Goal: Information Seeking & Learning: Compare options

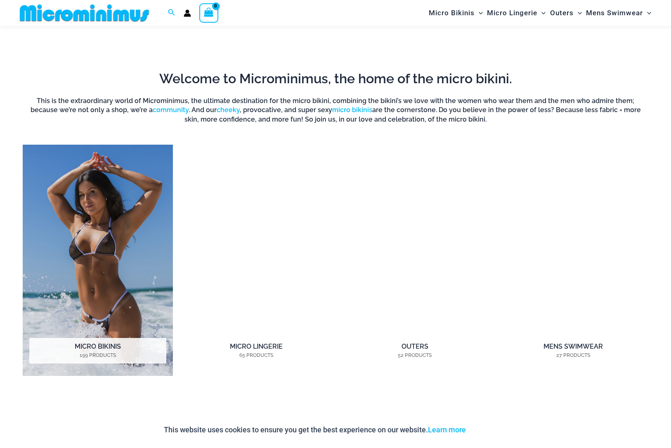
scroll to position [563, 0]
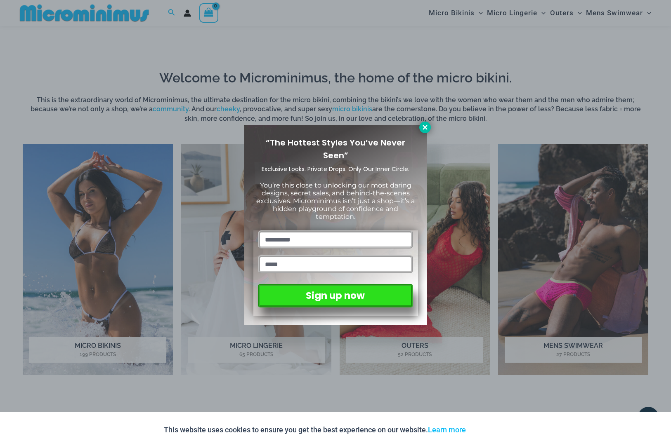
click at [424, 125] on icon at bounding box center [424, 127] width 7 height 7
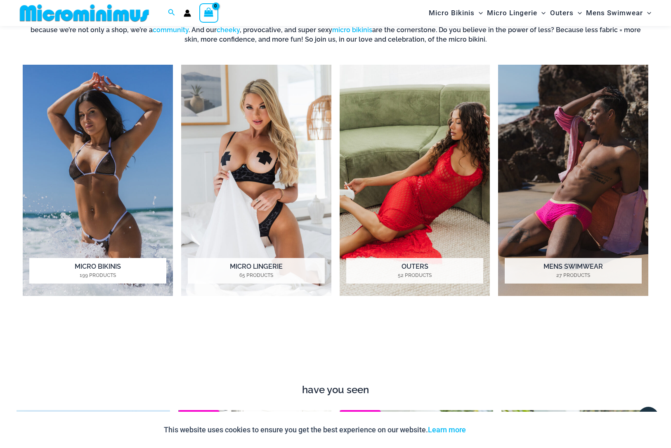
scroll to position [641, 0]
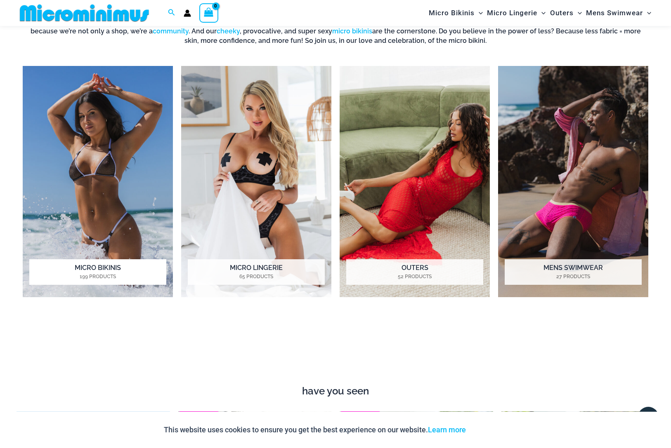
click at [104, 264] on h2 "Micro Bikinis 199 Products" at bounding box center [97, 272] width 137 height 26
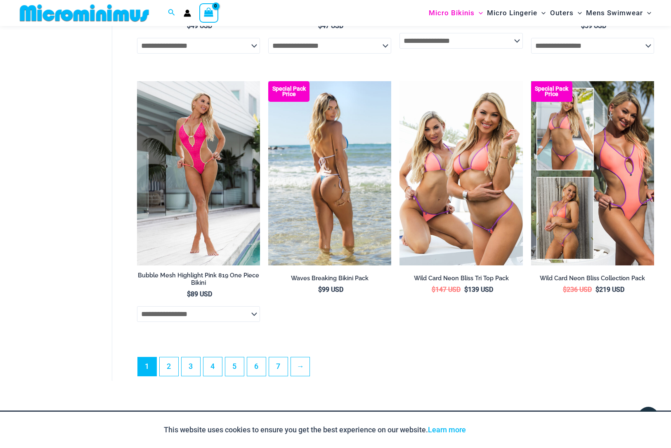
scroll to position [2052, 0]
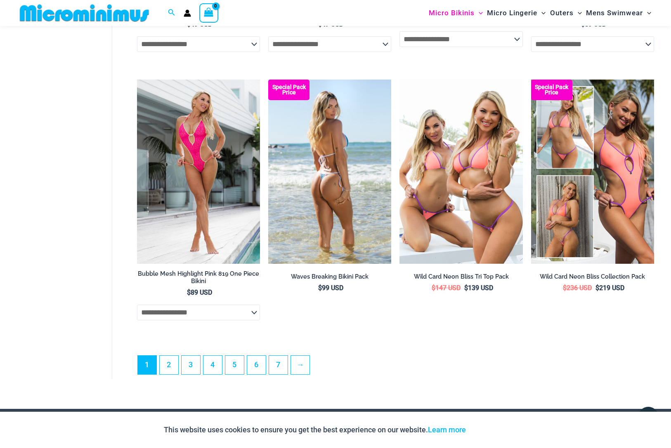
click at [338, 203] on img at bounding box center [329, 172] width 123 height 184
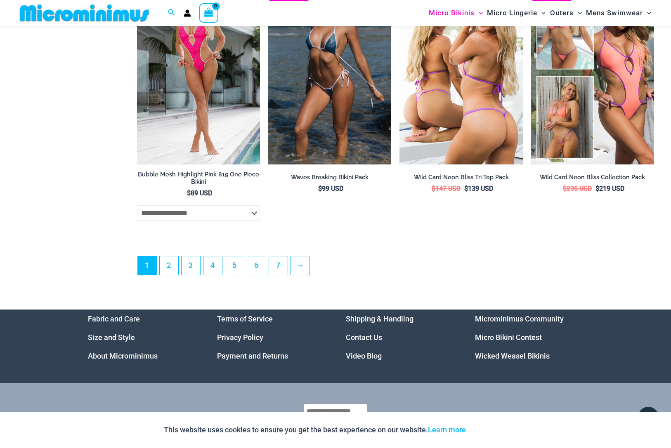
scroll to position [2125, 0]
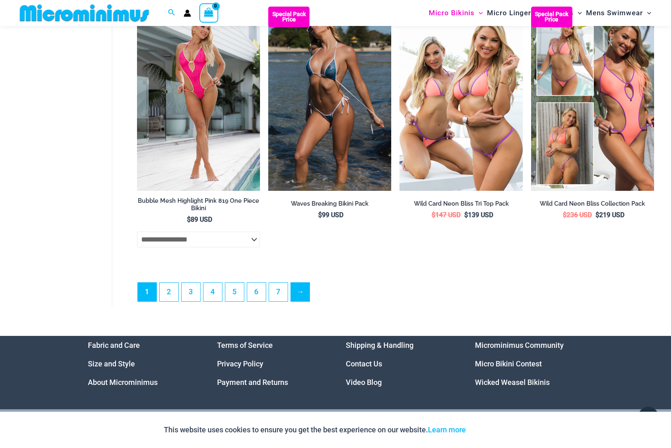
click at [301, 290] on link "→" at bounding box center [300, 292] width 19 height 19
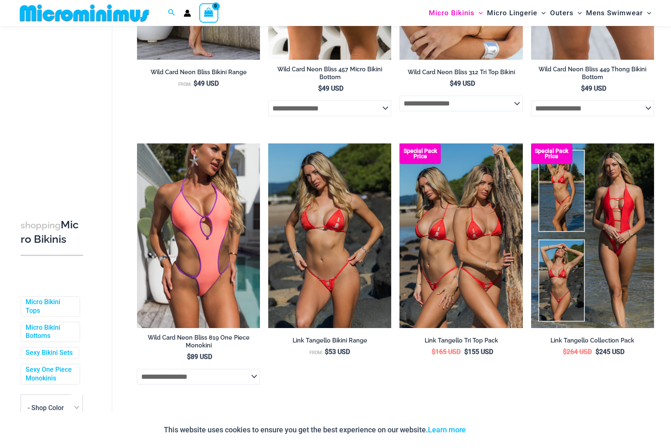
scroll to position [217, 0]
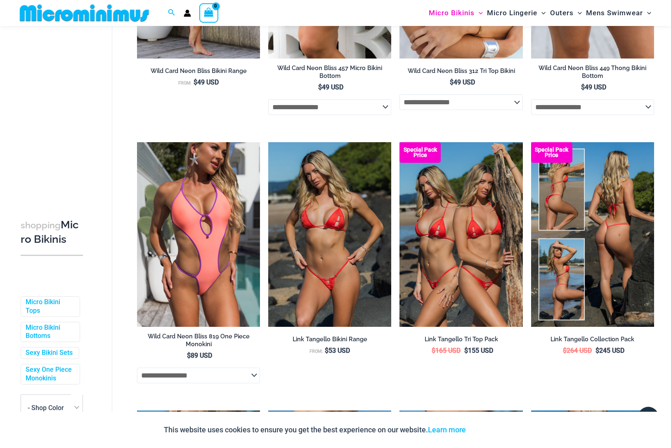
click at [632, 265] on img at bounding box center [592, 234] width 123 height 184
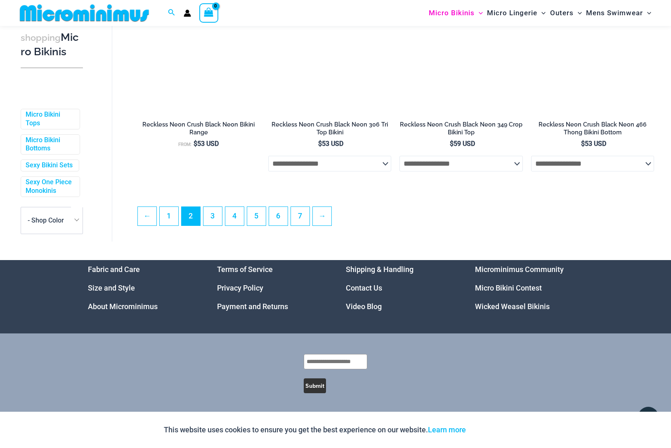
scroll to position [2038, 0]
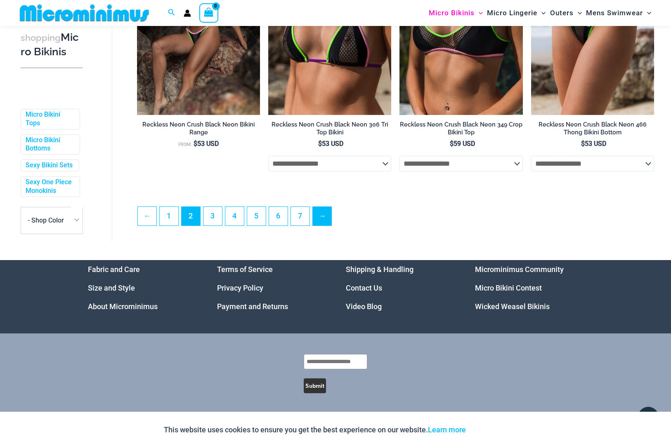
click at [319, 216] on link "→" at bounding box center [322, 216] width 19 height 19
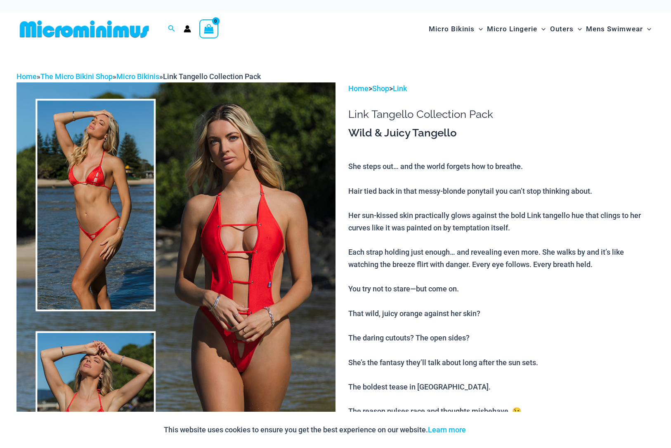
click at [260, 264] on img at bounding box center [176, 322] width 319 height 479
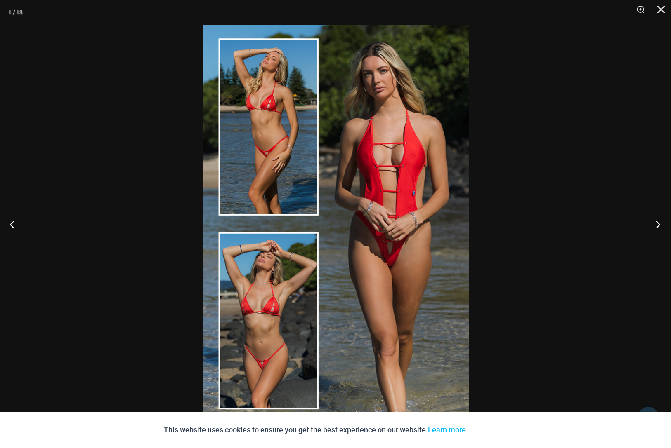
click at [661, 222] on button "Next" at bounding box center [655, 224] width 31 height 41
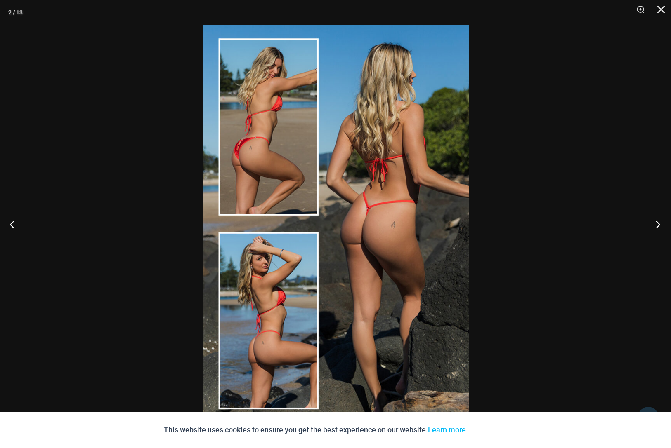
click at [661, 222] on button "Next" at bounding box center [655, 224] width 31 height 41
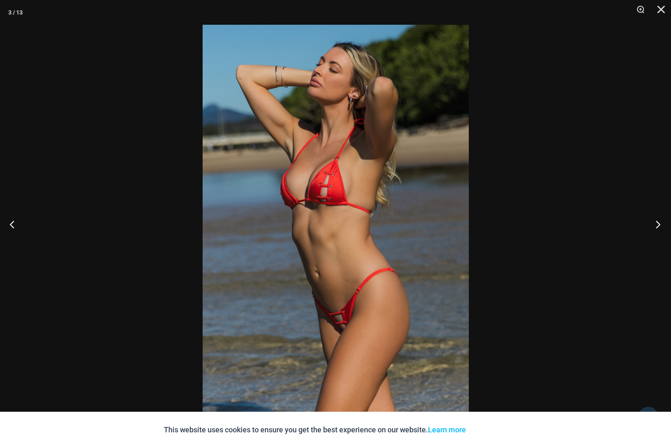
click at [661, 222] on button "Next" at bounding box center [655, 224] width 31 height 41
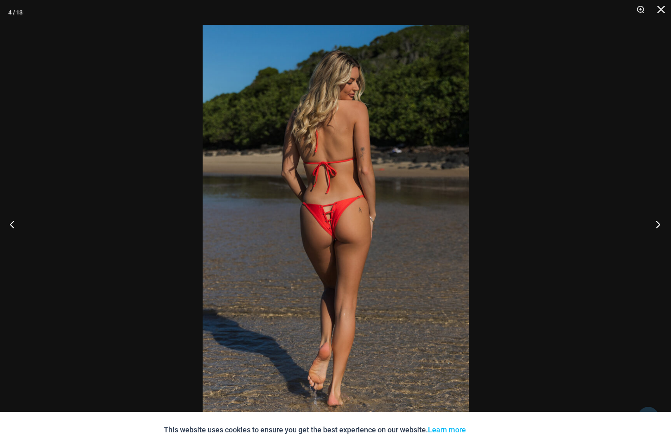
click at [661, 222] on button "Next" at bounding box center [655, 224] width 31 height 41
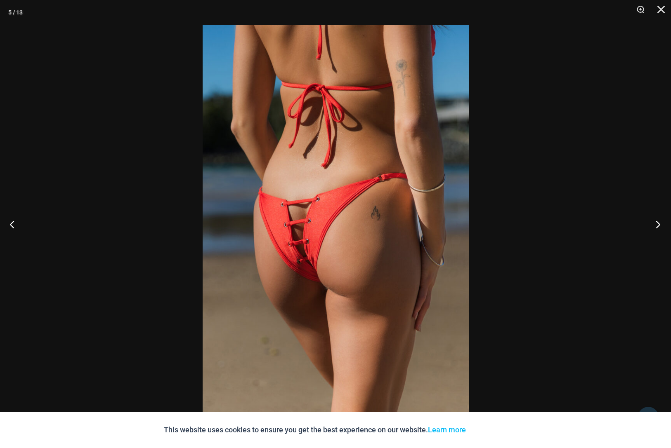
click at [661, 222] on button "Next" at bounding box center [655, 224] width 31 height 41
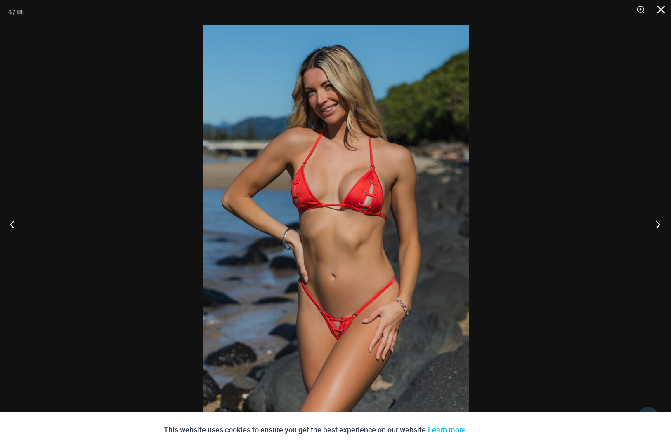
click at [658, 224] on button "Next" at bounding box center [655, 224] width 31 height 41
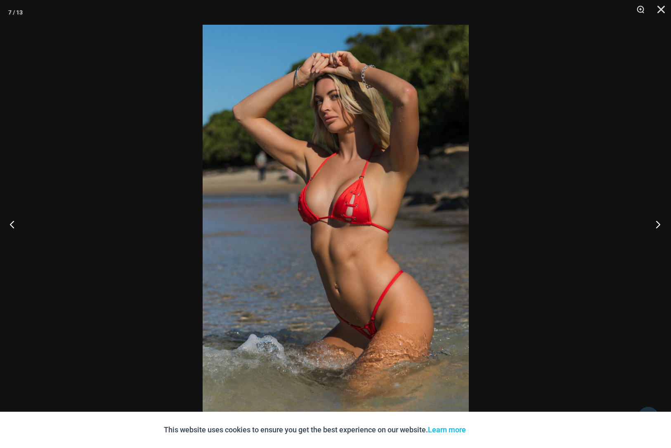
click at [658, 224] on button "Next" at bounding box center [655, 224] width 31 height 41
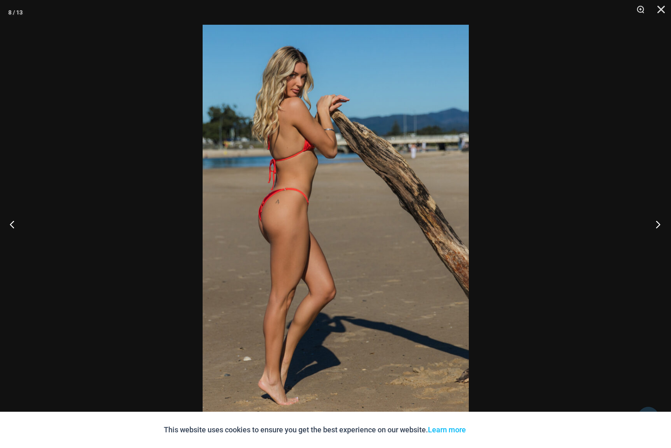
click at [658, 224] on button "Next" at bounding box center [655, 224] width 31 height 41
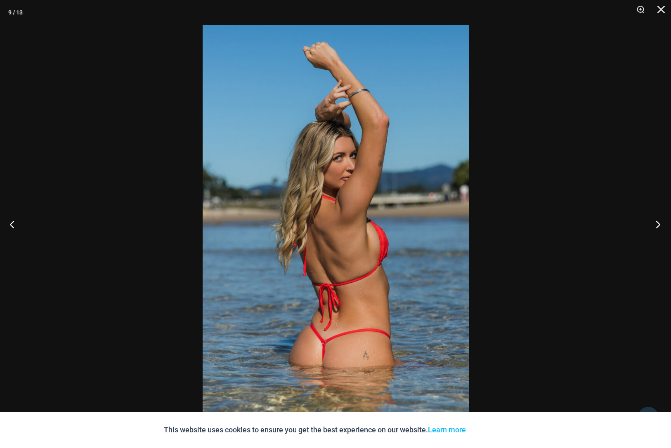
click at [658, 224] on button "Next" at bounding box center [655, 224] width 31 height 41
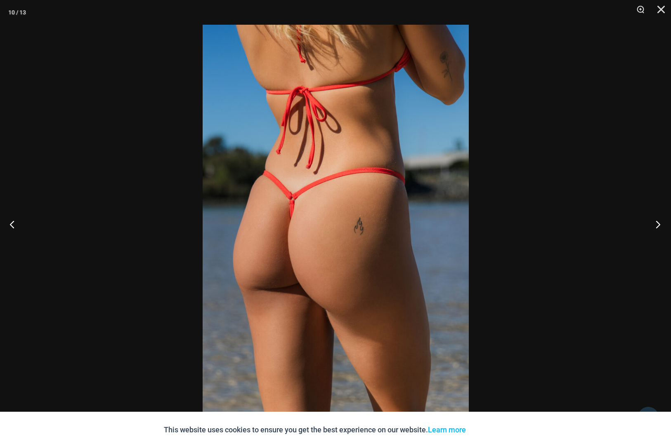
click at [658, 224] on button "Next" at bounding box center [655, 224] width 31 height 41
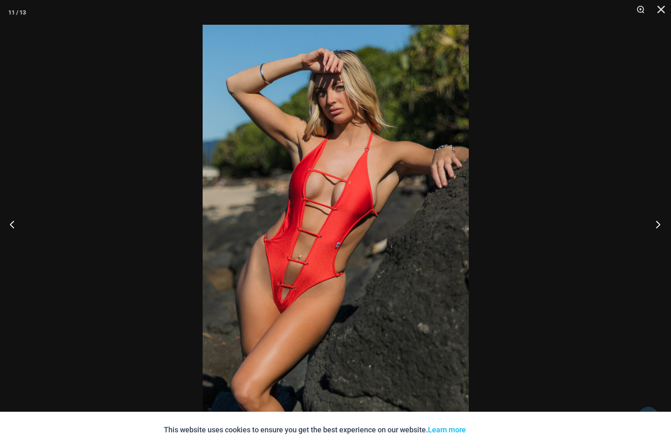
click at [658, 224] on button "Next" at bounding box center [655, 224] width 31 height 41
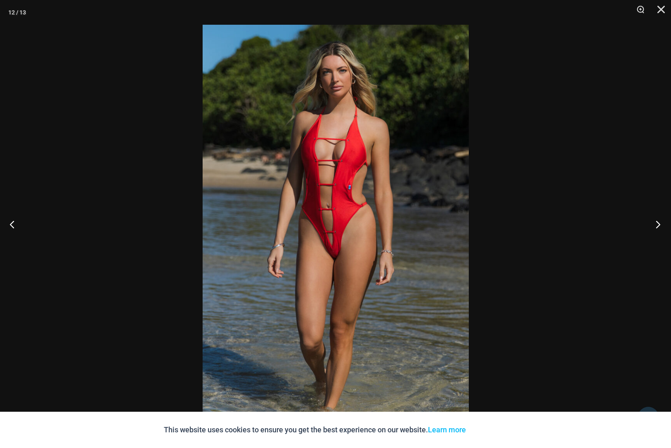
click at [658, 224] on button "Next" at bounding box center [655, 224] width 31 height 41
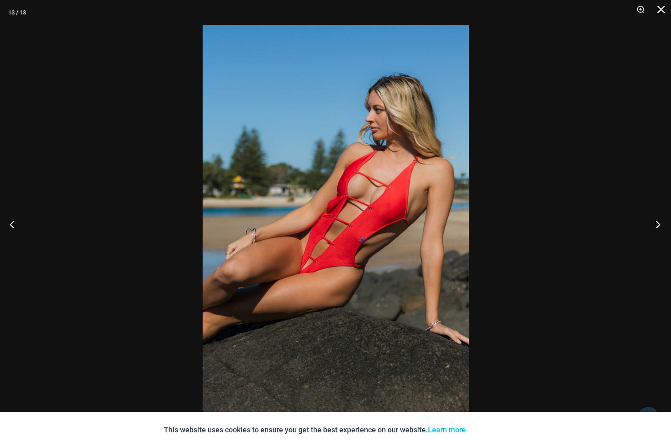
click at [658, 224] on button "Next" at bounding box center [655, 224] width 31 height 41
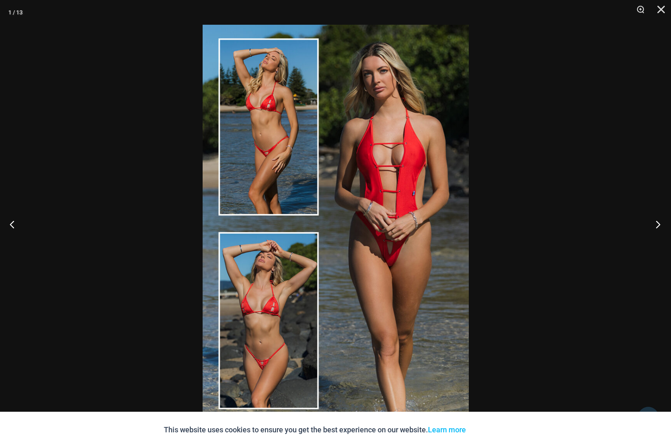
click at [658, 224] on button "Next" at bounding box center [655, 224] width 31 height 41
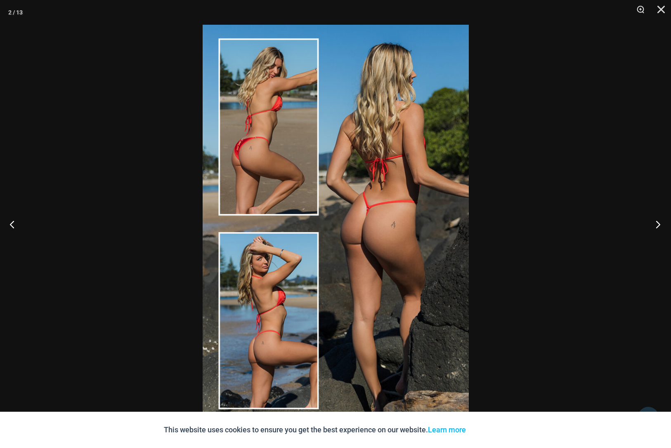
click at [658, 224] on button "Next" at bounding box center [655, 224] width 31 height 41
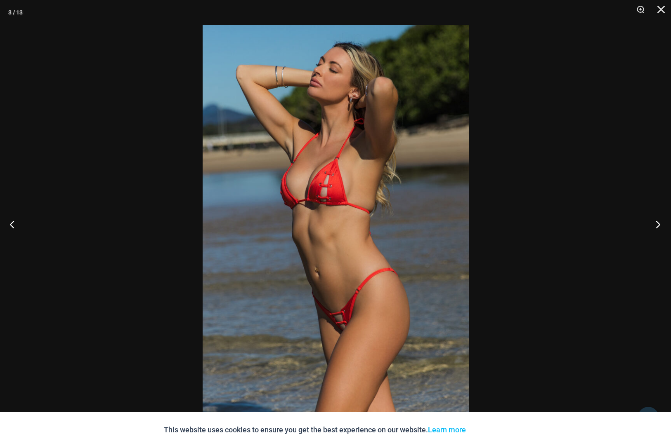
click at [658, 224] on button "Next" at bounding box center [655, 224] width 31 height 41
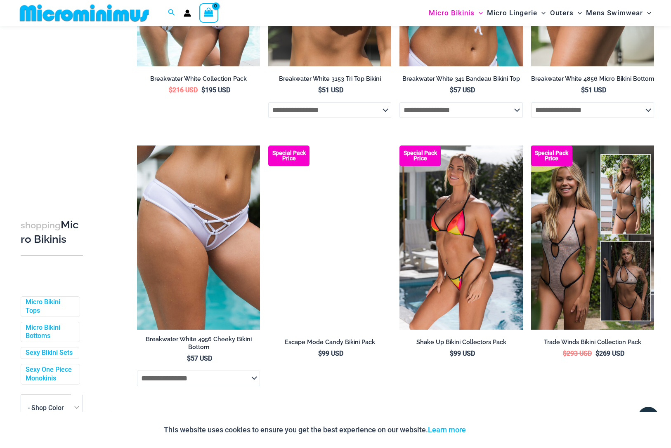
scroll to position [479, 0]
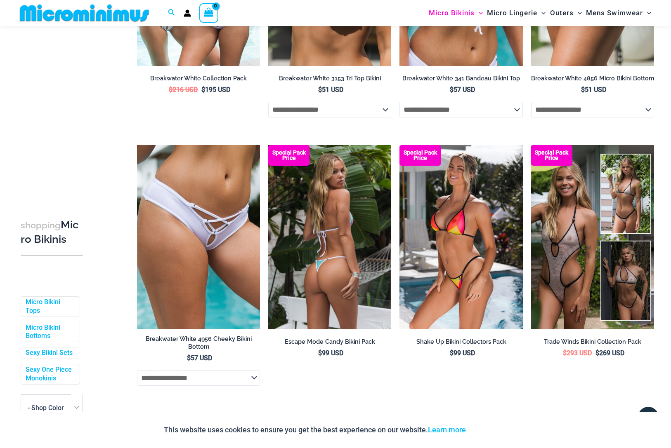
click at [332, 235] on img at bounding box center [329, 237] width 123 height 184
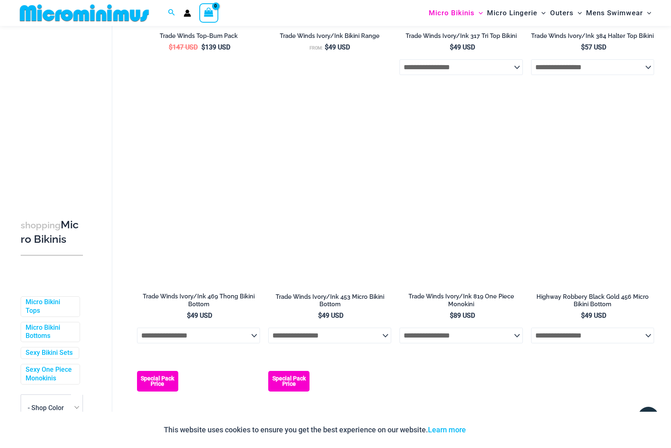
scroll to position [1048, 0]
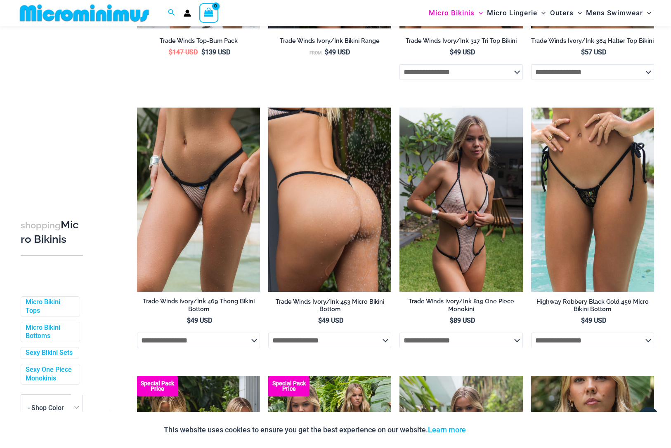
click at [338, 223] on img at bounding box center [329, 200] width 123 height 184
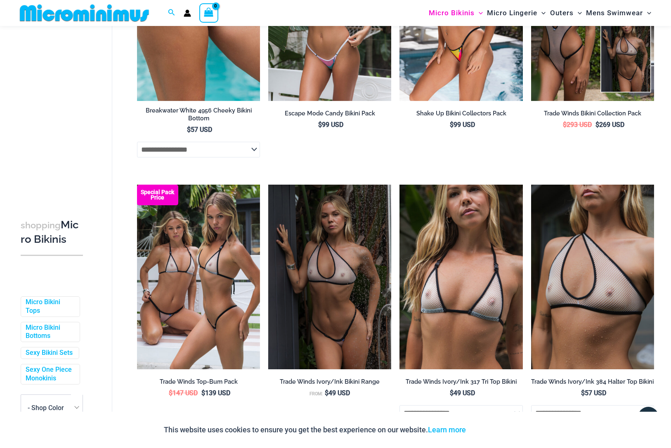
scroll to position [707, 0]
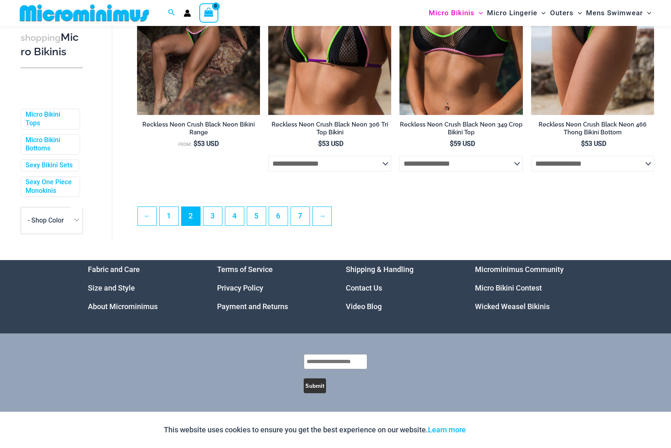
scroll to position [2038, 0]
click at [329, 215] on link "→" at bounding box center [322, 216] width 19 height 19
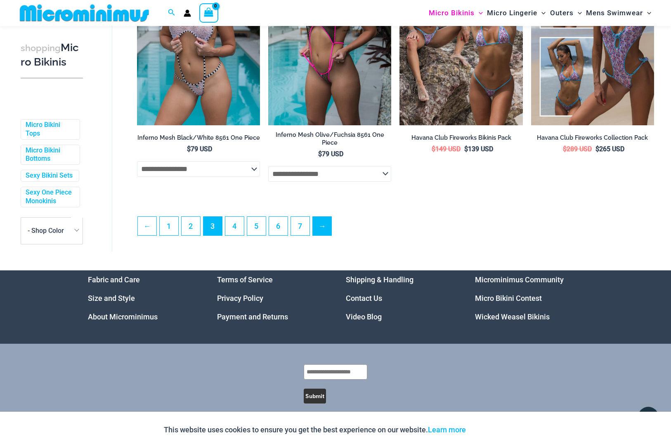
scroll to position [2019, 0]
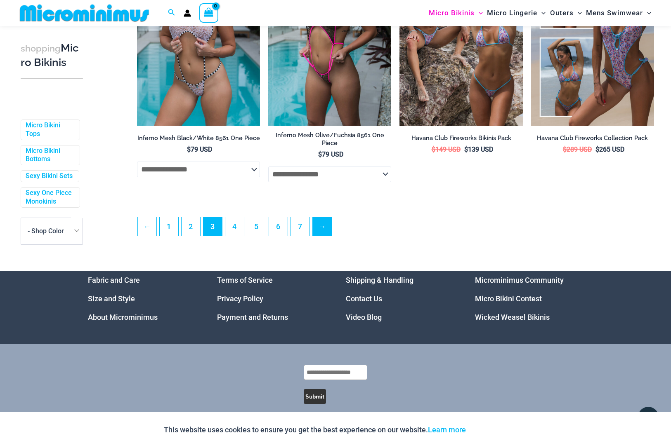
click at [321, 220] on link "→" at bounding box center [322, 226] width 19 height 19
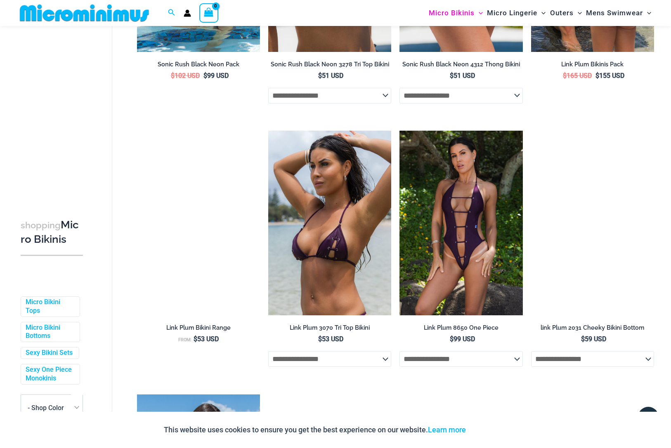
scroll to position [1030, 0]
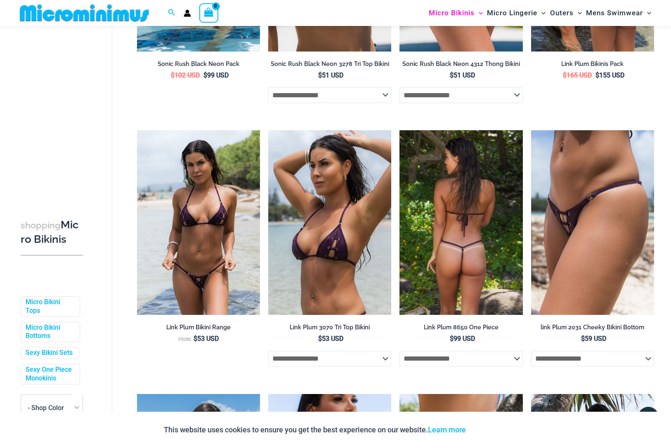
click at [491, 244] on img at bounding box center [460, 222] width 123 height 184
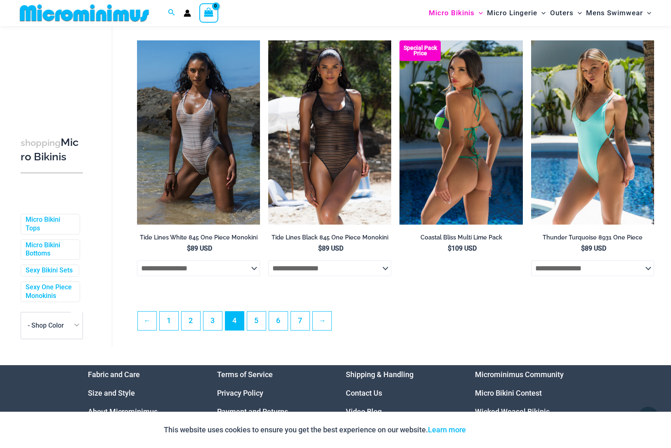
scroll to position [1919, 0]
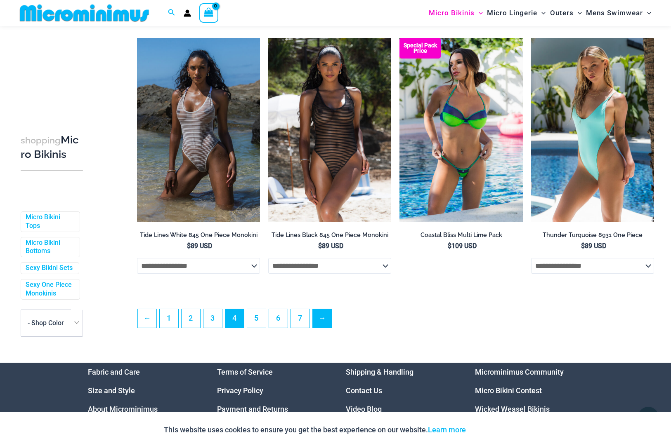
click at [324, 314] on link "→" at bounding box center [322, 318] width 19 height 19
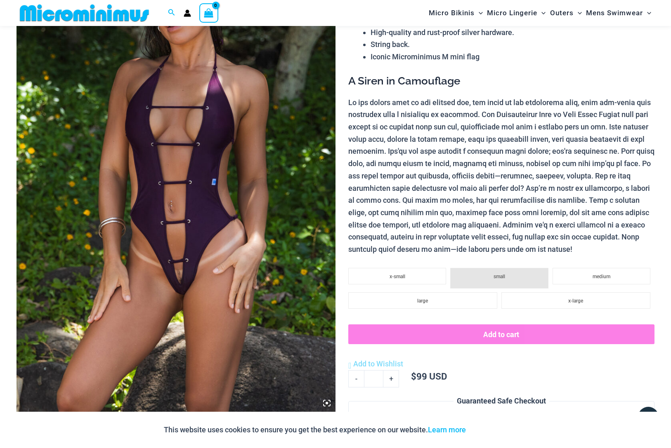
scroll to position [141, 0]
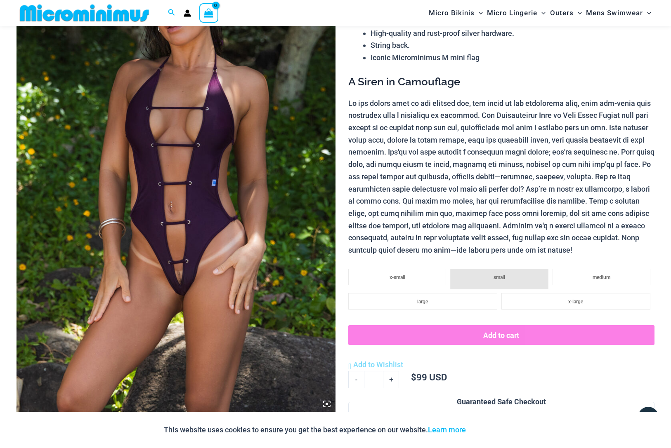
click at [220, 287] on img at bounding box center [176, 173] width 319 height 479
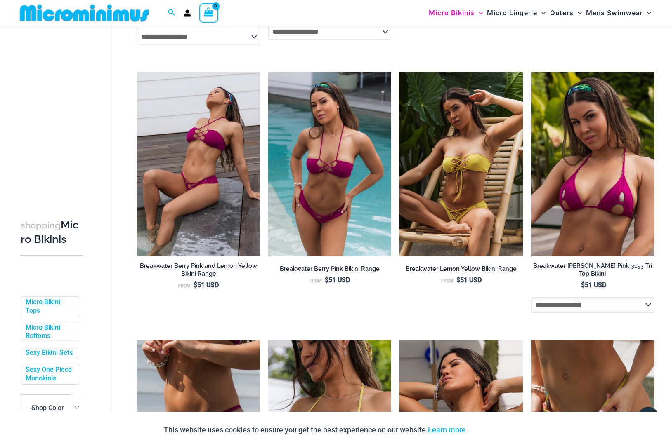
scroll to position [1602, 0]
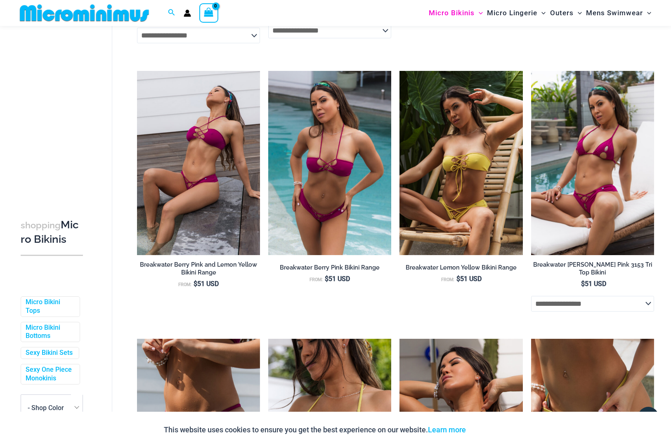
click at [591, 209] on img at bounding box center [592, 163] width 123 height 184
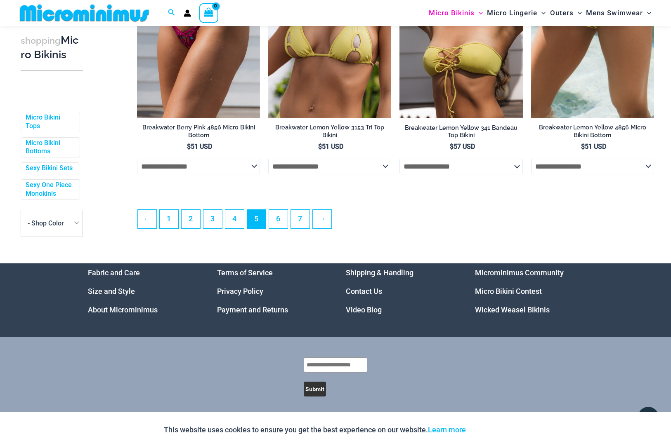
scroll to position [2008, 0]
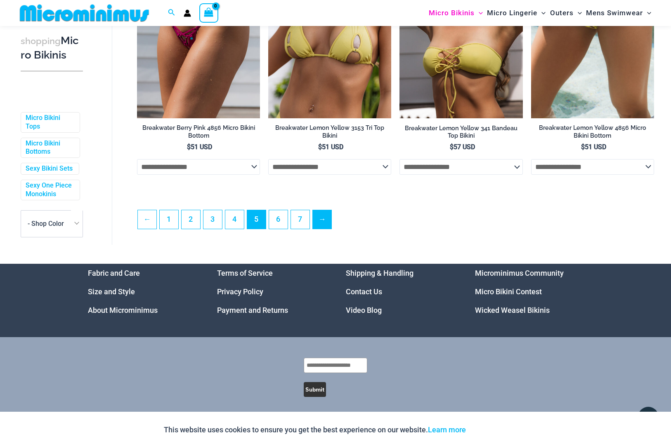
click at [326, 215] on link "→" at bounding box center [322, 219] width 19 height 19
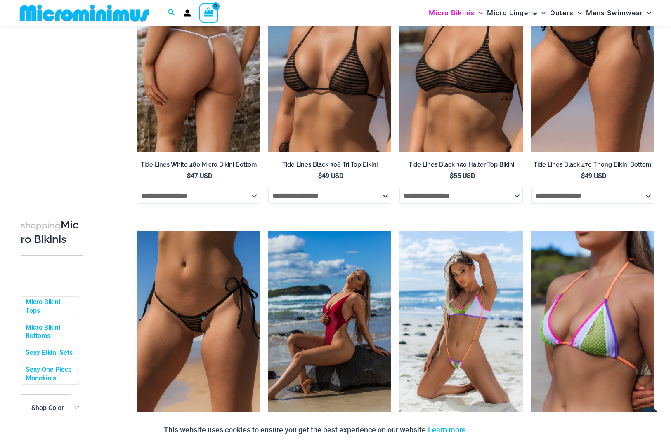
scroll to position [649, 0]
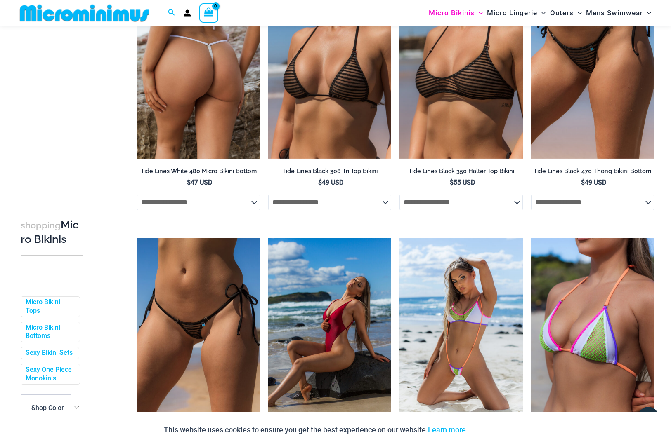
click at [171, 99] on img at bounding box center [198, 66] width 123 height 184
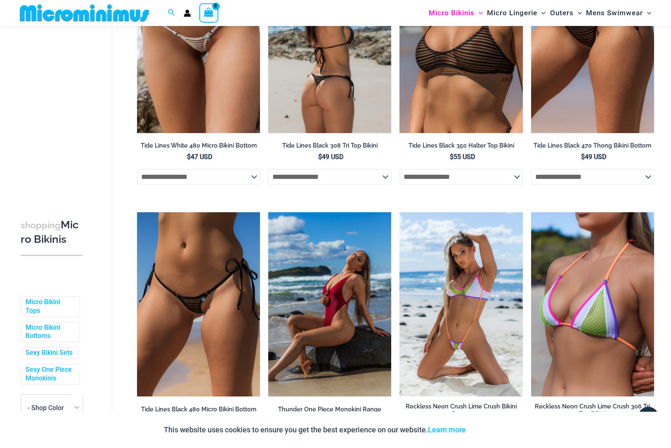
scroll to position [674, 0]
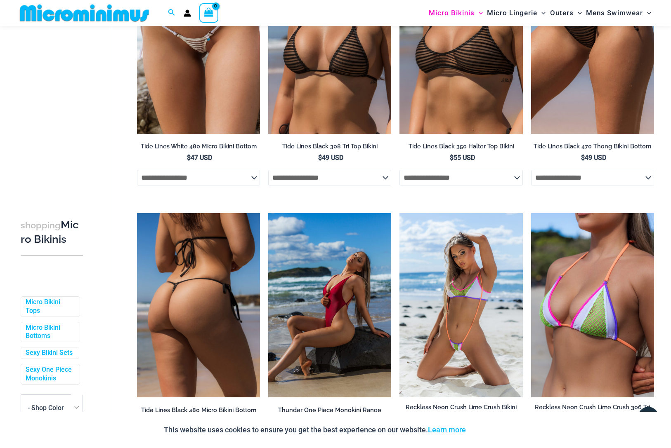
click at [189, 286] on img at bounding box center [198, 305] width 123 height 184
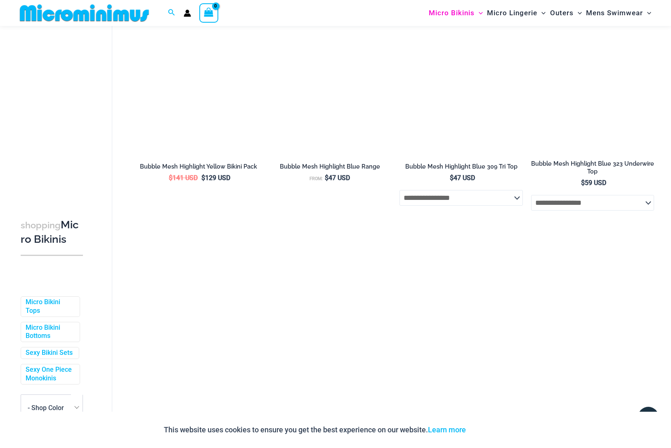
scroll to position [1456, 0]
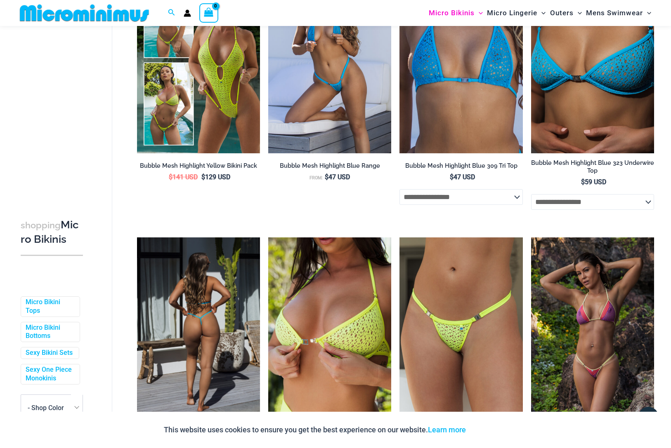
click at [211, 307] on img at bounding box center [198, 330] width 123 height 184
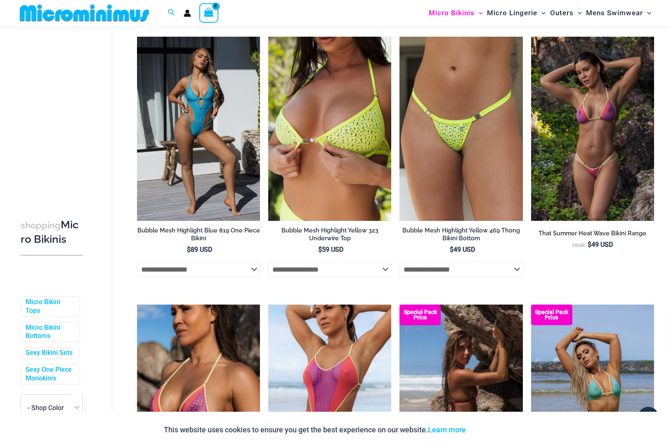
scroll to position [1656, 0]
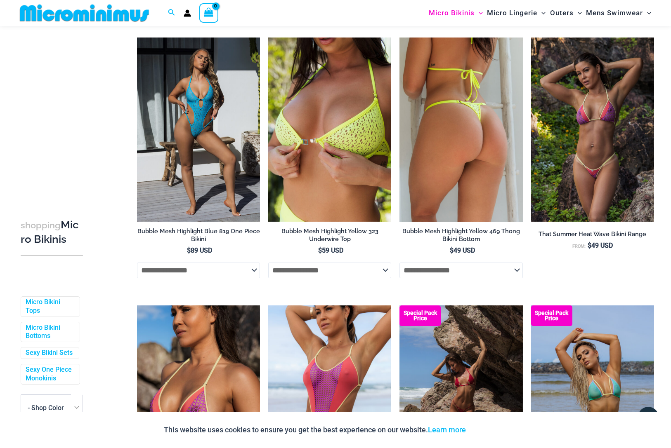
click at [462, 203] on img at bounding box center [460, 130] width 123 height 184
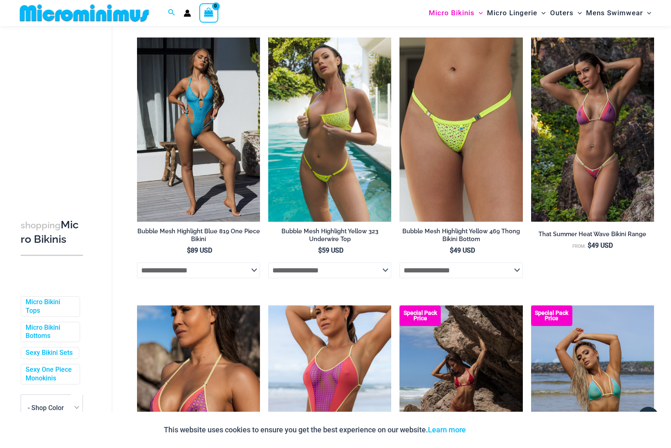
click at [326, 141] on img at bounding box center [329, 130] width 123 height 184
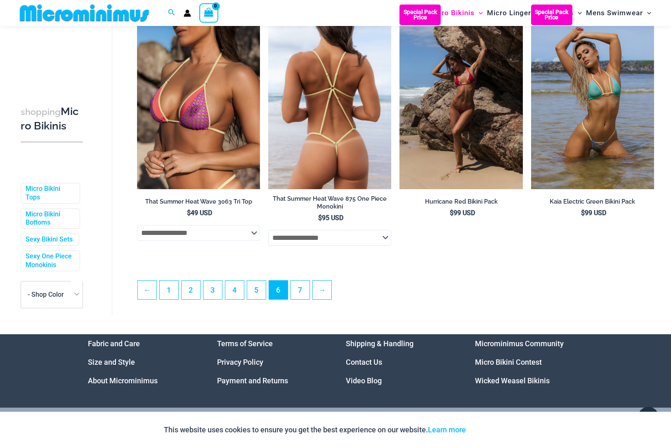
scroll to position [1958, 0]
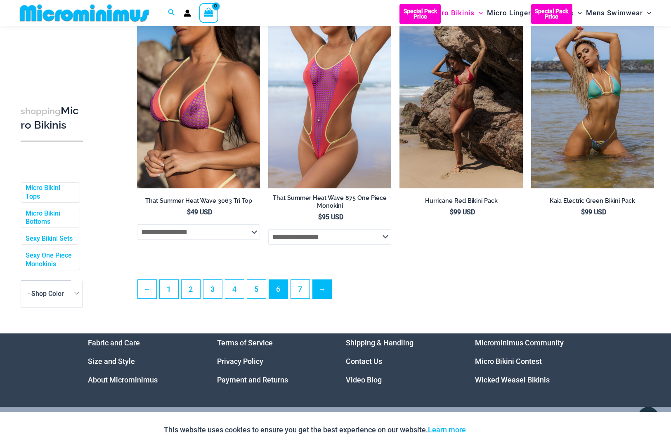
click at [318, 291] on link "→" at bounding box center [322, 289] width 19 height 19
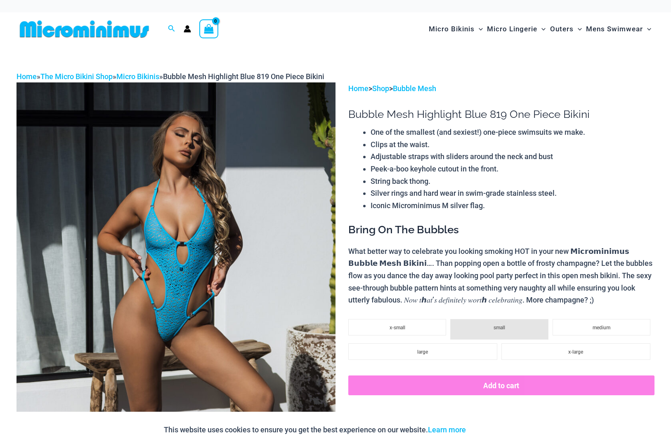
click at [210, 307] on img at bounding box center [176, 322] width 319 height 479
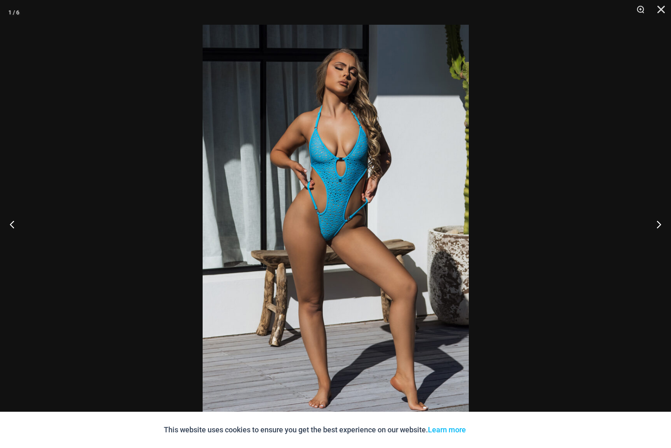
click at [208, 308] on img at bounding box center [336, 224] width 266 height 399
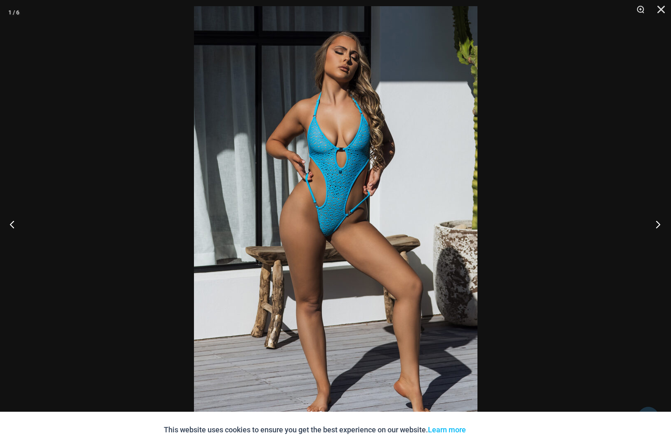
click at [659, 223] on button "Next" at bounding box center [655, 224] width 31 height 41
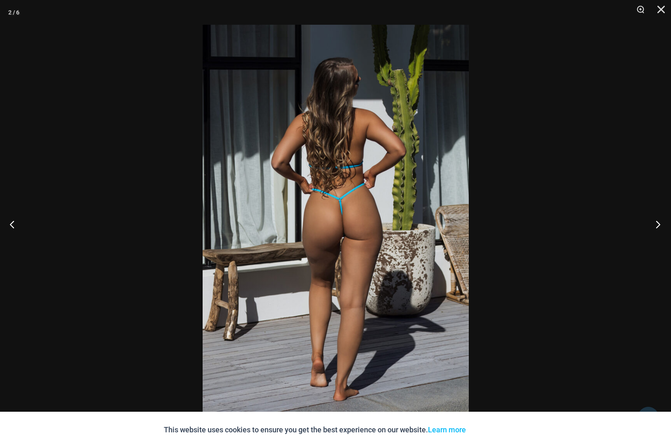
click at [659, 223] on button "Next" at bounding box center [655, 224] width 31 height 41
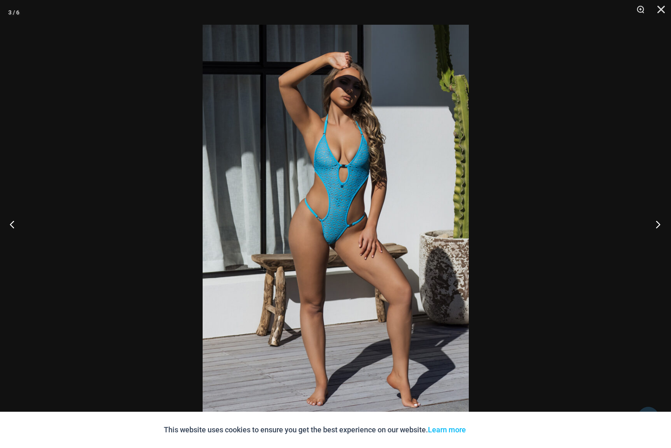
click at [659, 223] on button "Next" at bounding box center [655, 224] width 31 height 41
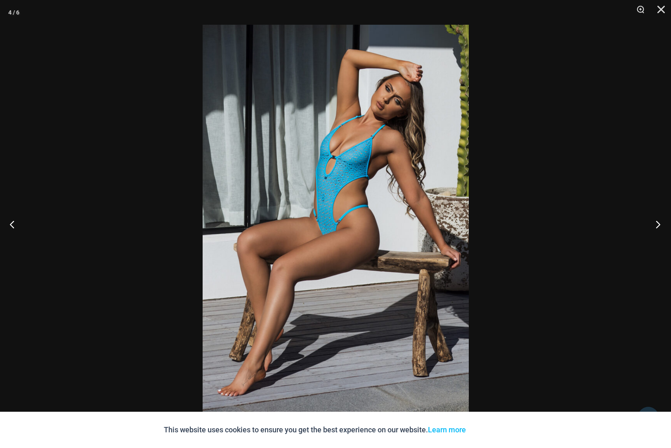
click at [659, 223] on button "Next" at bounding box center [655, 224] width 31 height 41
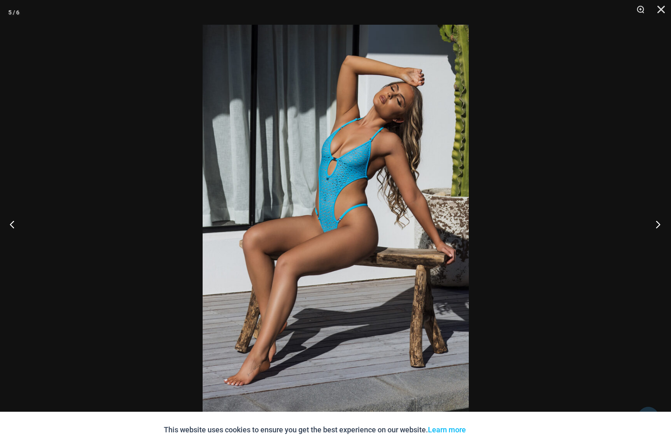
click at [659, 223] on button "Next" at bounding box center [655, 224] width 31 height 41
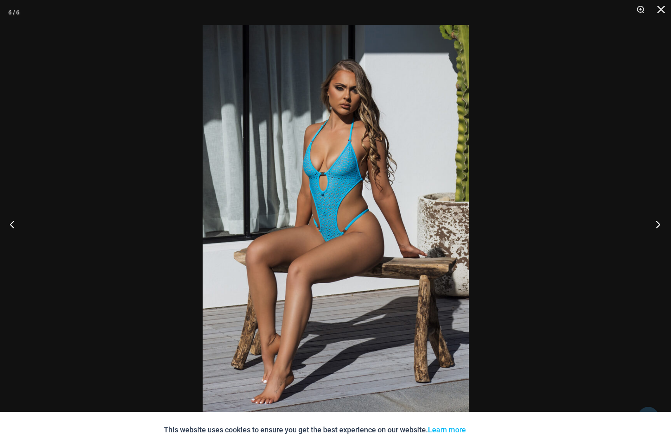
click at [659, 223] on button "Next" at bounding box center [655, 224] width 31 height 41
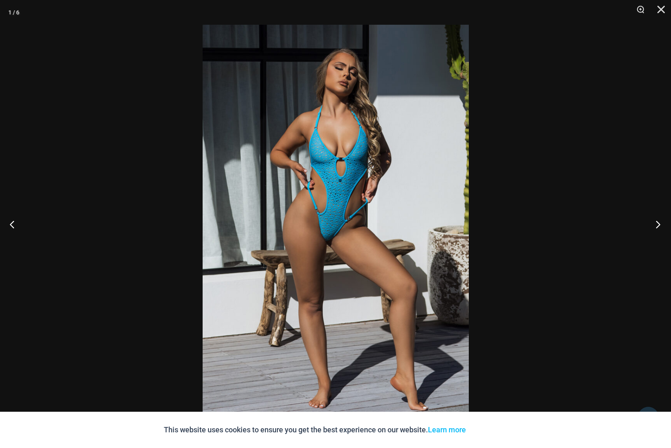
click at [659, 223] on button "Next" at bounding box center [655, 224] width 31 height 41
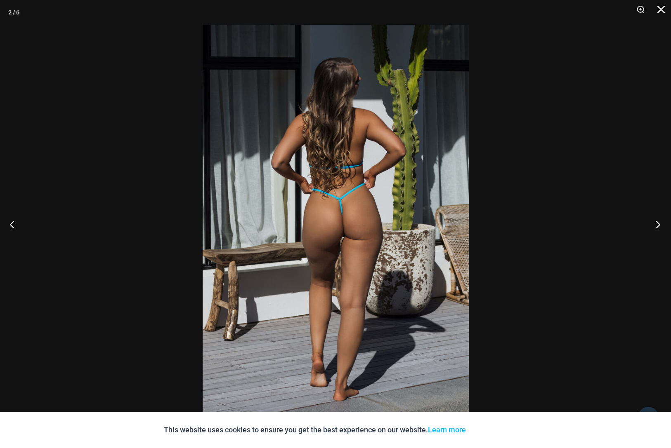
click at [660, 222] on button "Next" at bounding box center [655, 224] width 31 height 41
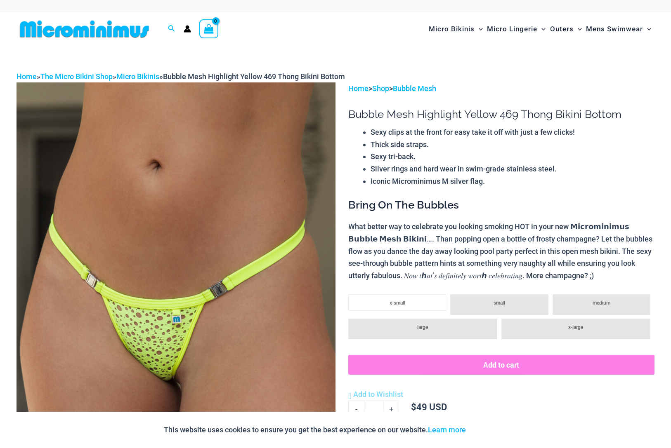
click at [284, 208] on img at bounding box center [176, 322] width 319 height 479
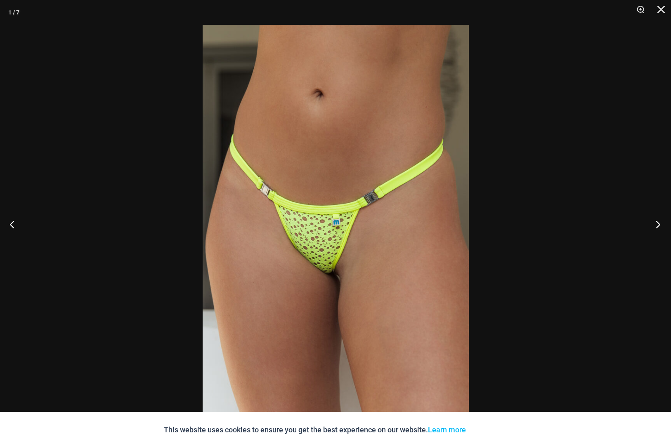
click at [655, 222] on button "Next" at bounding box center [655, 224] width 31 height 41
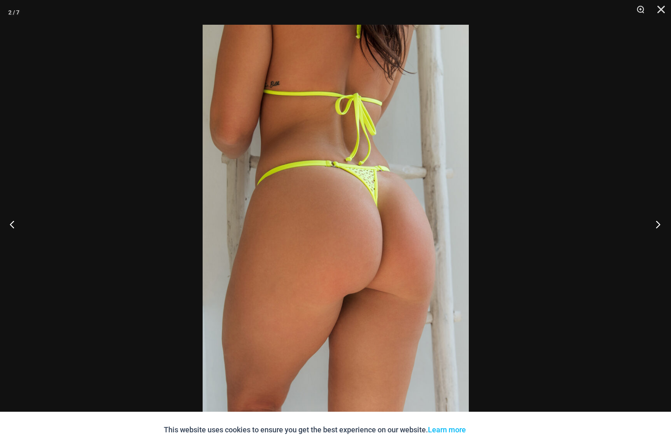
click at [655, 222] on button "Next" at bounding box center [655, 224] width 31 height 41
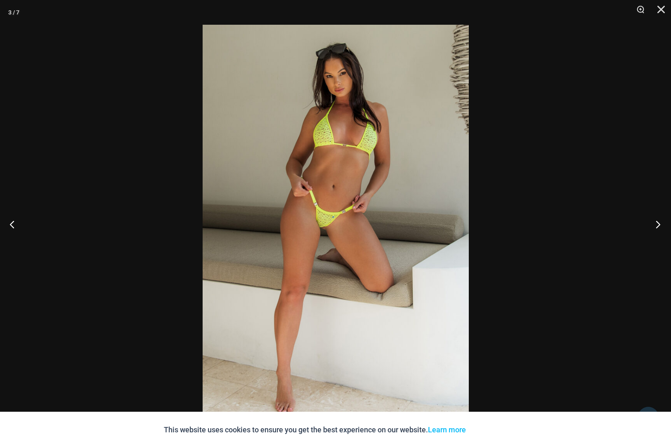
click at [655, 221] on button "Next" at bounding box center [655, 224] width 31 height 41
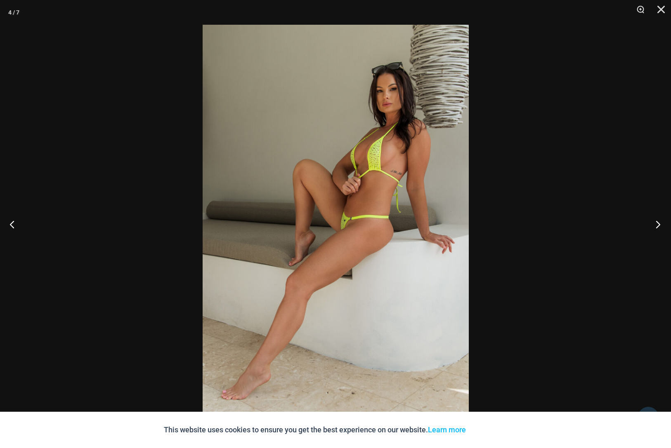
click at [655, 221] on button "Next" at bounding box center [655, 224] width 31 height 41
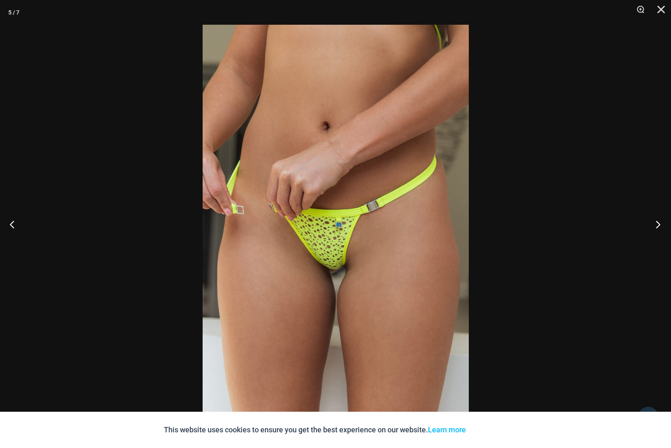
click at [653, 222] on button "Next" at bounding box center [655, 224] width 31 height 41
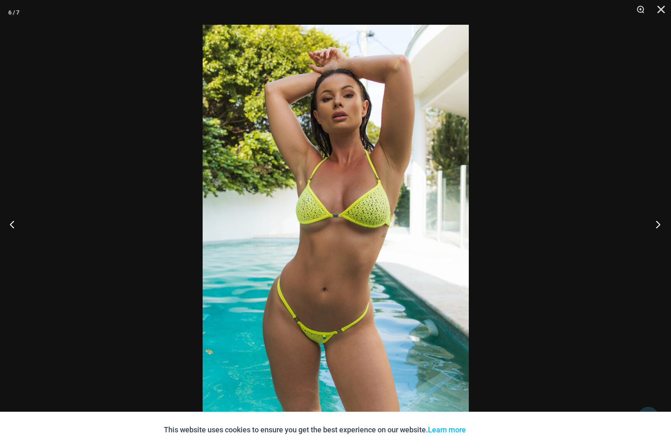
click at [650, 222] on button "Next" at bounding box center [655, 224] width 31 height 41
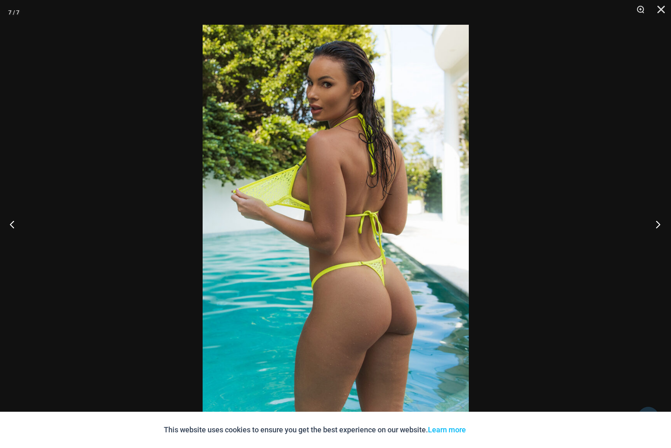
click at [649, 222] on button "Next" at bounding box center [655, 224] width 31 height 41
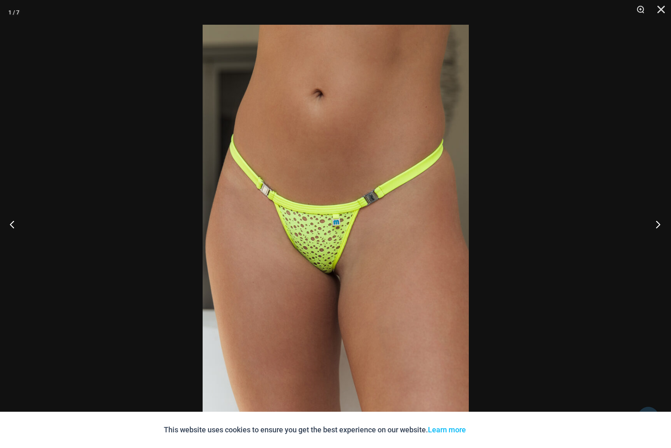
click at [649, 222] on button "Next" at bounding box center [655, 224] width 31 height 41
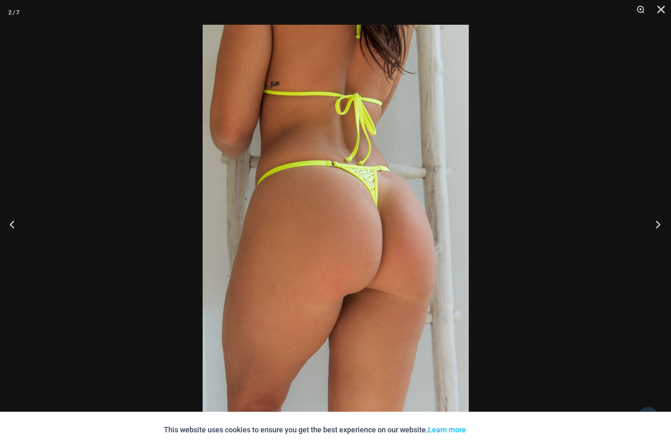
click at [649, 222] on button "Next" at bounding box center [655, 224] width 31 height 41
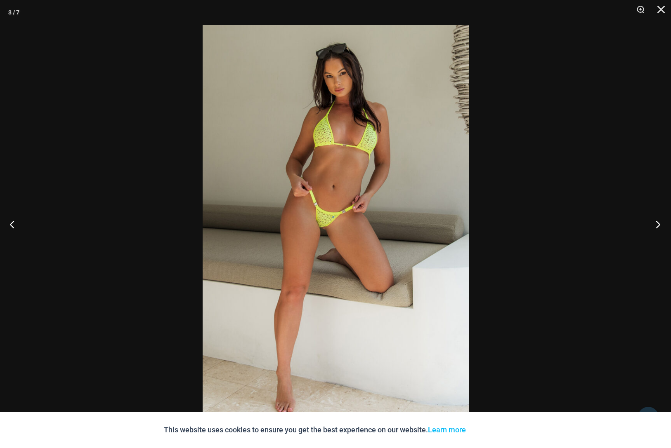
click at [649, 222] on button "Next" at bounding box center [655, 224] width 31 height 41
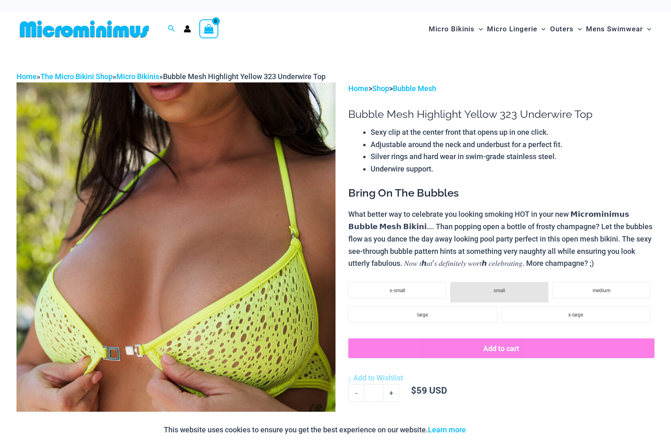
click at [290, 261] on img at bounding box center [176, 322] width 319 height 479
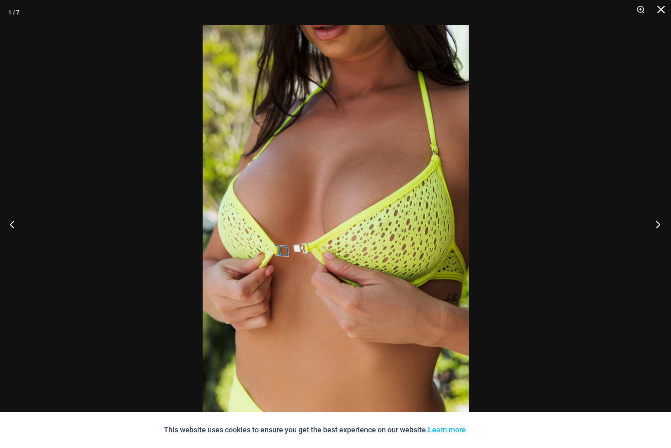
click at [657, 222] on button "Next" at bounding box center [655, 224] width 31 height 41
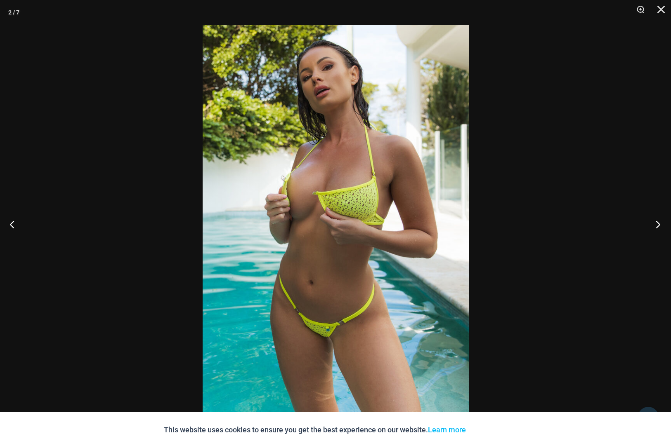
click at [656, 222] on button "Next" at bounding box center [655, 224] width 31 height 41
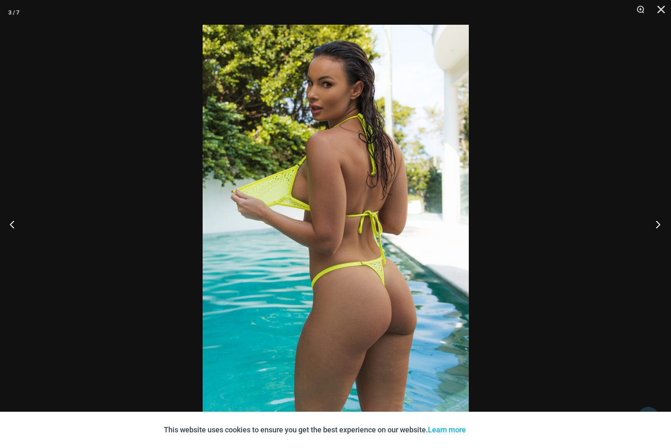
click at [656, 222] on button "Next" at bounding box center [655, 224] width 31 height 41
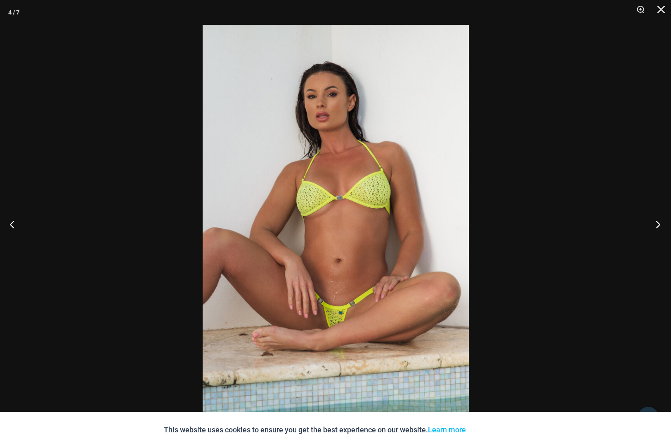
click at [656, 222] on button "Next" at bounding box center [655, 224] width 31 height 41
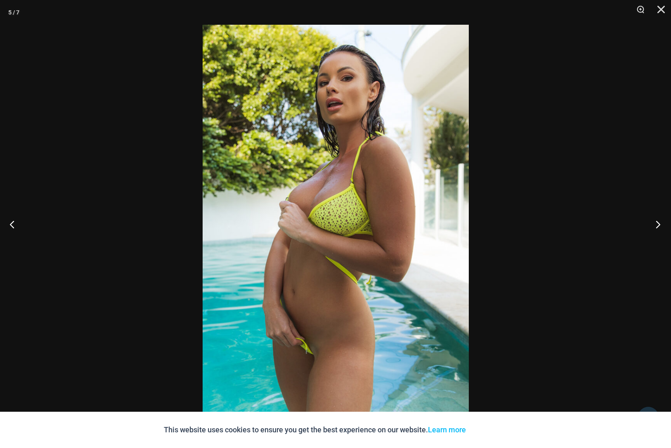
click at [656, 222] on button "Next" at bounding box center [655, 224] width 31 height 41
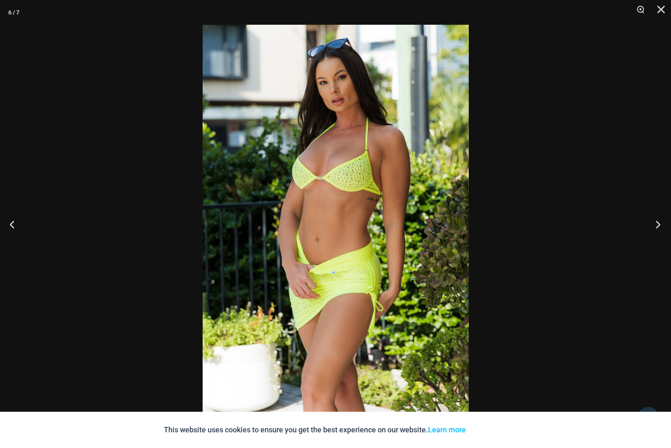
click at [655, 222] on button "Next" at bounding box center [655, 224] width 31 height 41
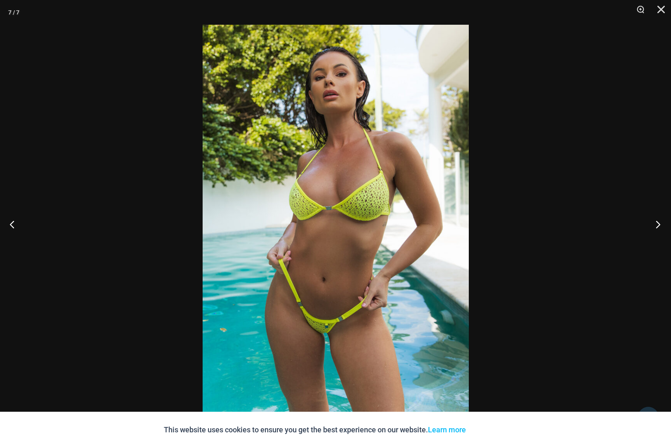
click at [655, 222] on button "Next" at bounding box center [655, 224] width 31 height 41
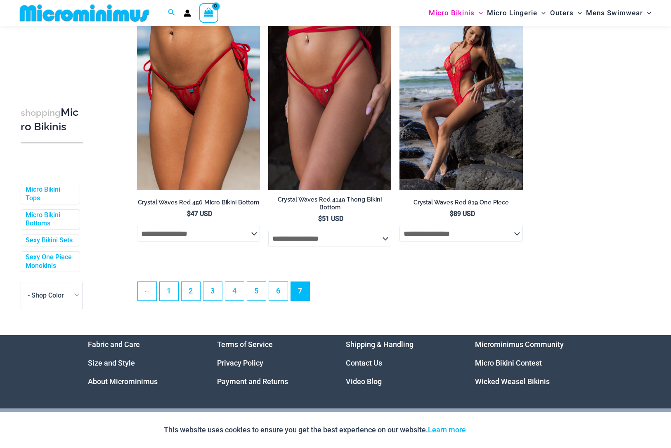
scroll to position [353, 0]
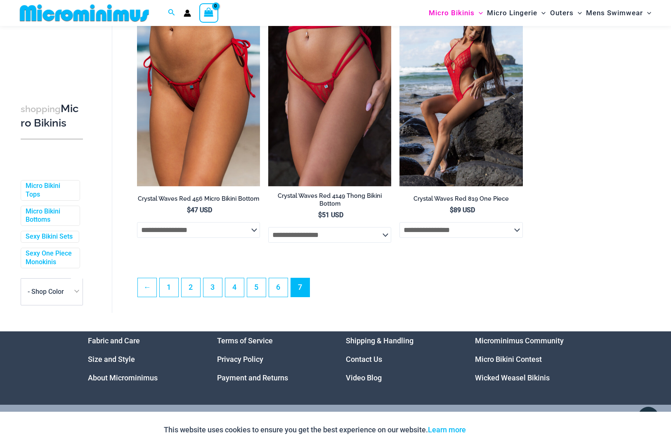
click at [296, 290] on span "7" at bounding box center [300, 287] width 19 height 19
click at [259, 288] on link "5" at bounding box center [256, 287] width 19 height 19
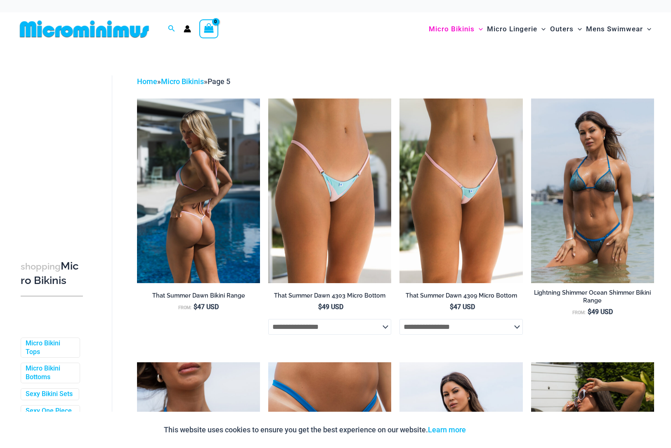
click at [211, 236] on img at bounding box center [198, 191] width 123 height 184
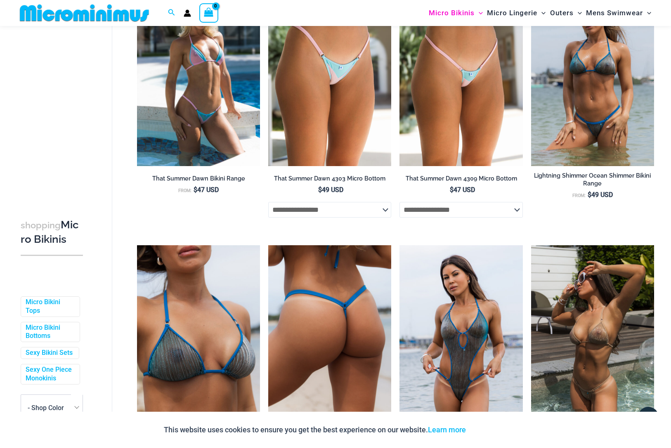
scroll to position [111, 0]
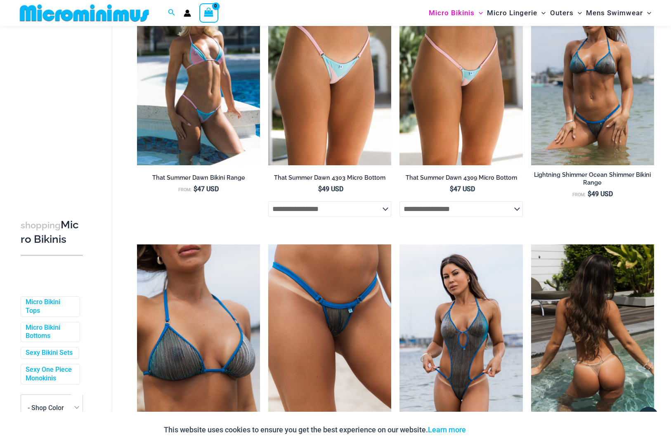
click at [613, 333] on img at bounding box center [592, 337] width 123 height 184
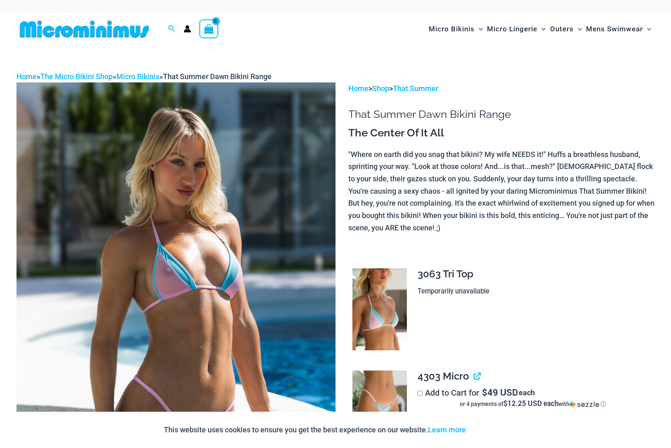
click at [282, 316] on img at bounding box center [176, 322] width 319 height 479
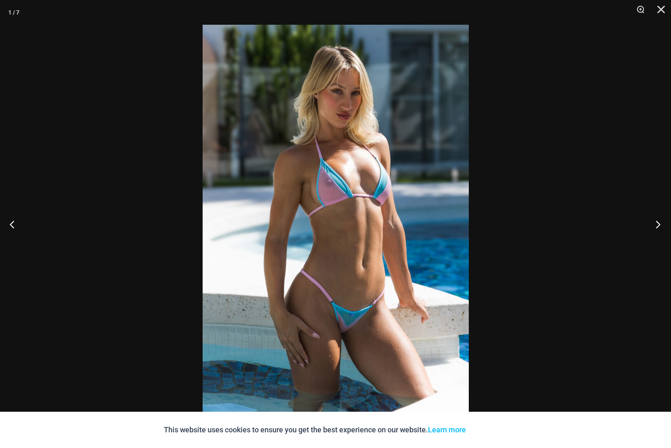
click at [659, 223] on button "Next" at bounding box center [655, 224] width 31 height 41
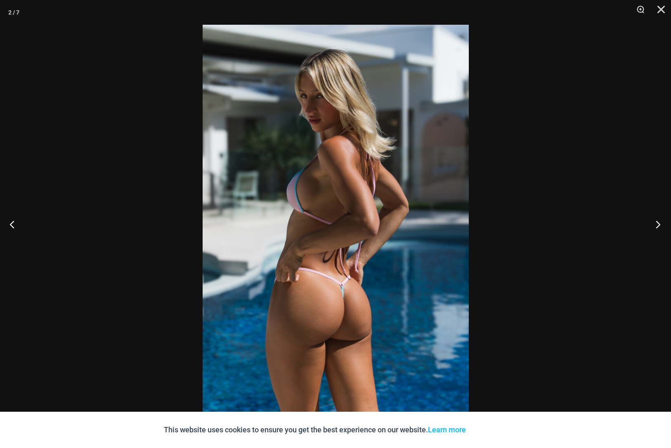
click at [659, 223] on button "Next" at bounding box center [655, 224] width 31 height 41
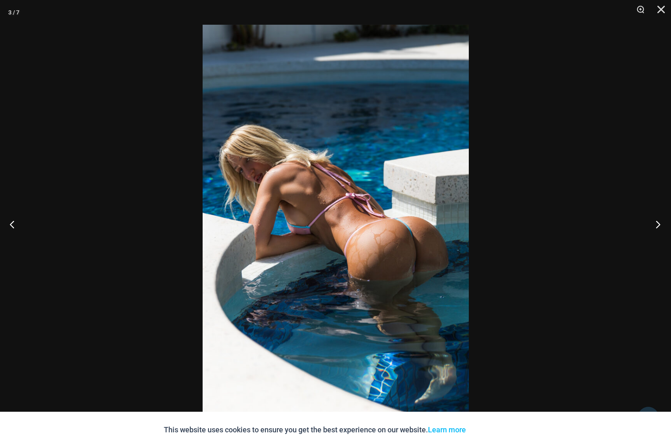
click at [659, 223] on button "Next" at bounding box center [655, 224] width 31 height 41
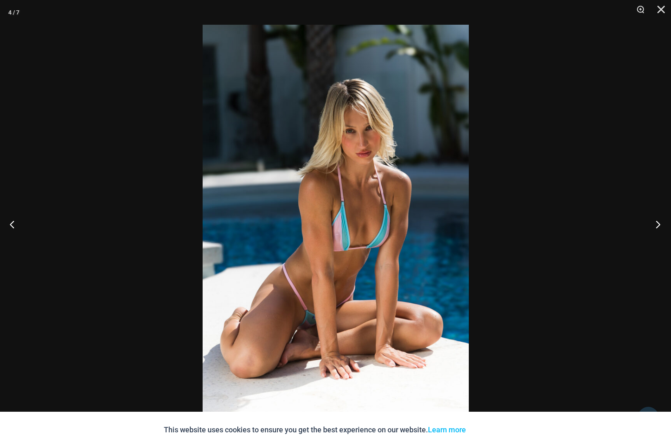
click at [659, 223] on button "Next" at bounding box center [655, 224] width 31 height 41
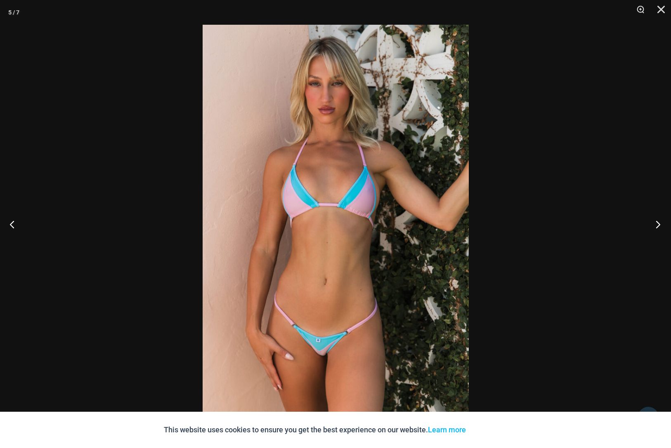
click at [659, 223] on button "Next" at bounding box center [655, 224] width 31 height 41
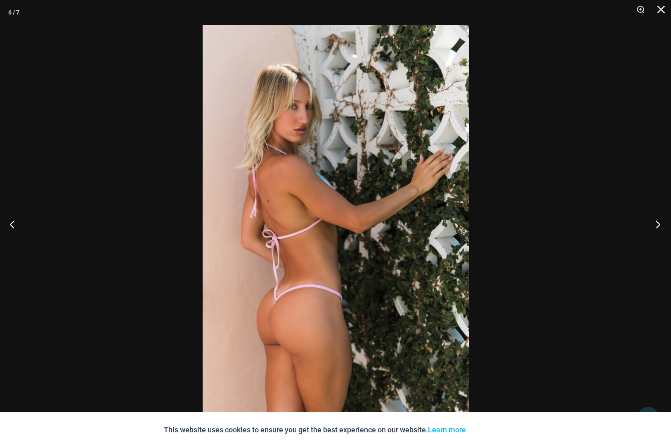
click at [659, 223] on button "Next" at bounding box center [655, 224] width 31 height 41
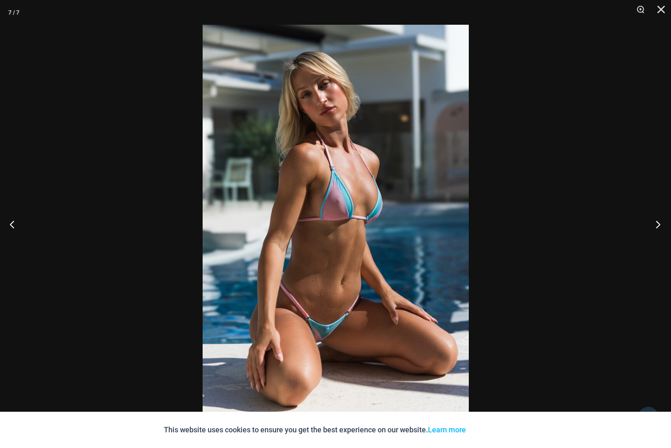
click at [659, 223] on button "Next" at bounding box center [655, 224] width 31 height 41
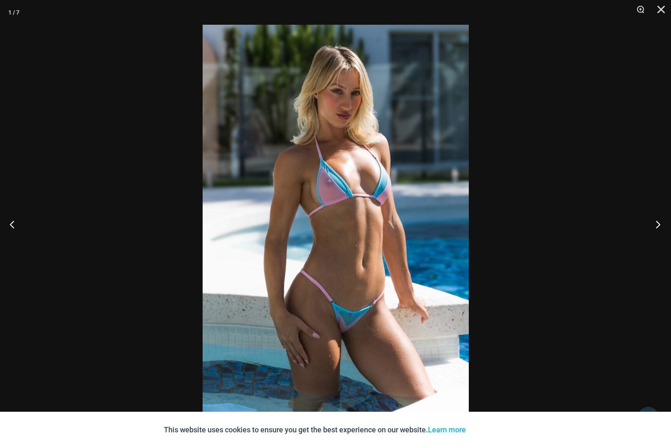
click at [659, 223] on button "Next" at bounding box center [655, 224] width 31 height 41
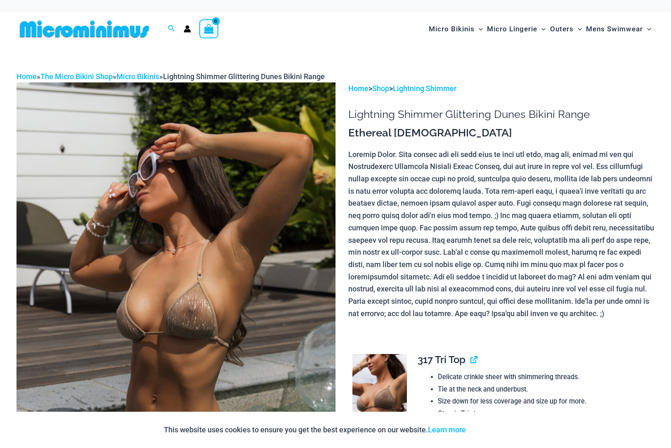
click at [305, 314] on img at bounding box center [176, 322] width 319 height 479
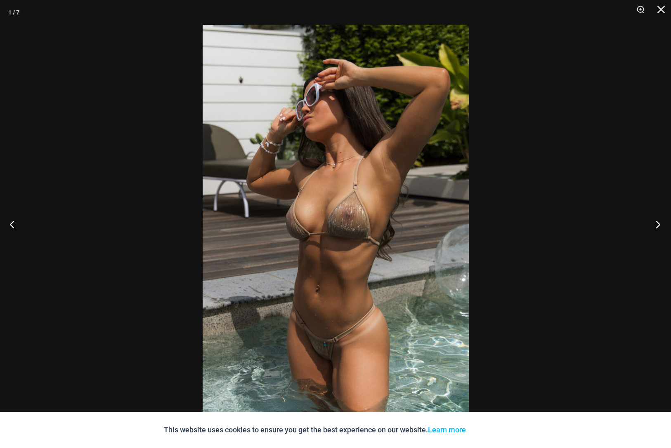
click at [658, 224] on button "Next" at bounding box center [655, 224] width 31 height 41
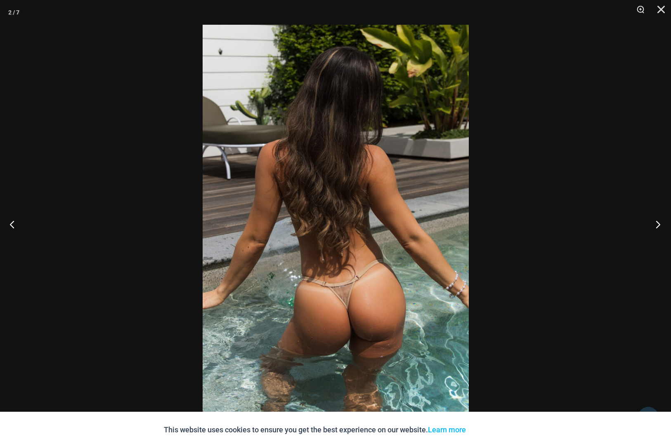
click at [658, 224] on button "Next" at bounding box center [655, 224] width 31 height 41
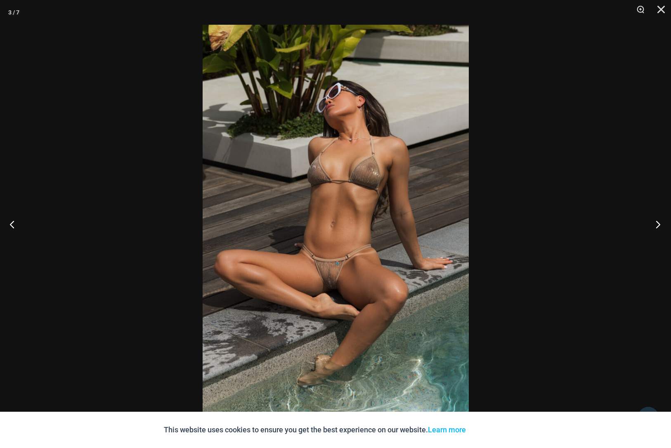
click at [658, 224] on button "Next" at bounding box center [655, 224] width 31 height 41
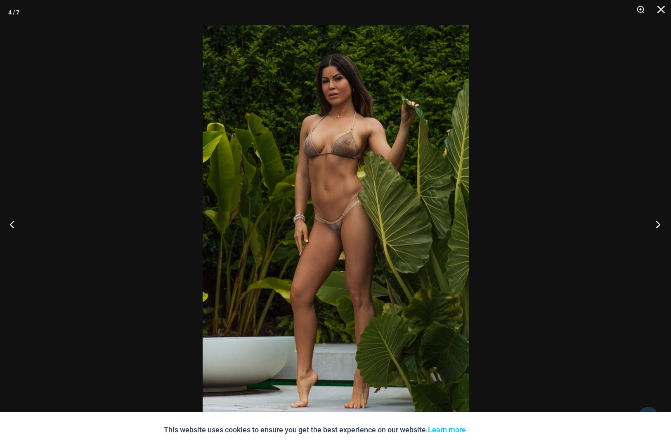
click at [658, 224] on button "Next" at bounding box center [655, 224] width 31 height 41
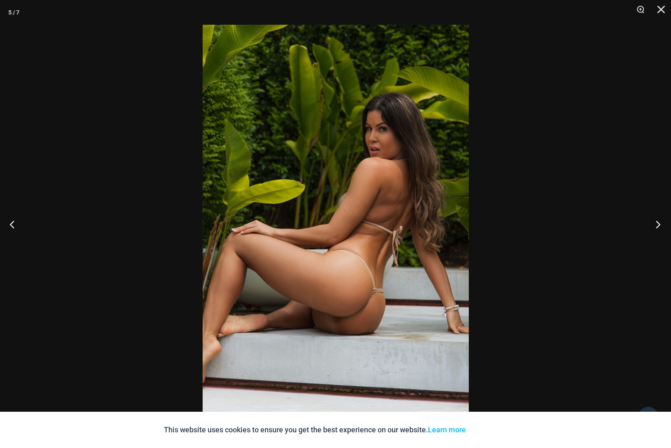
click at [658, 224] on button "Next" at bounding box center [655, 224] width 31 height 41
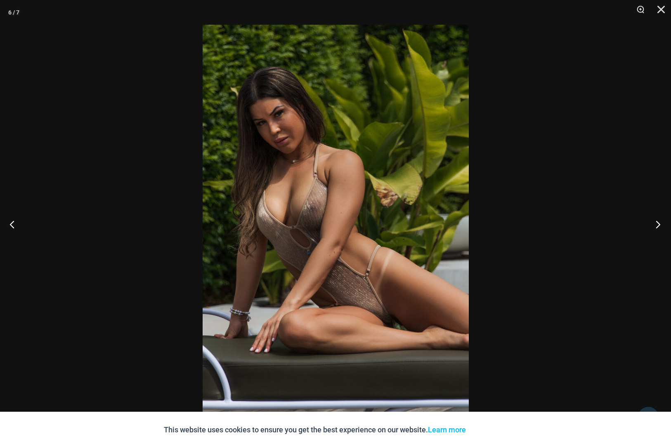
click at [658, 224] on button "Next" at bounding box center [655, 224] width 31 height 41
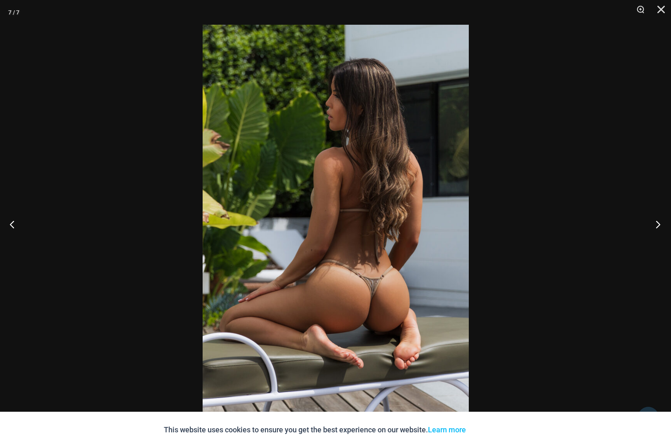
click at [658, 224] on button "Next" at bounding box center [655, 224] width 31 height 41
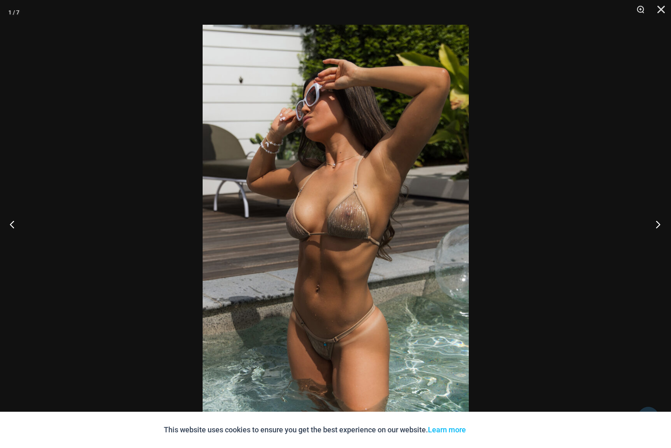
click at [658, 224] on button "Next" at bounding box center [655, 224] width 31 height 41
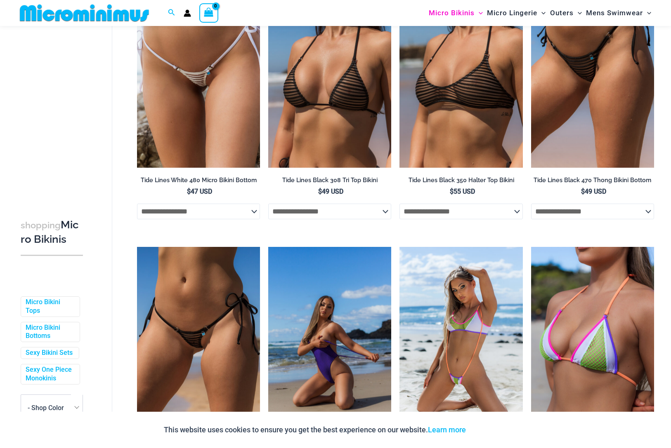
scroll to position [638, 0]
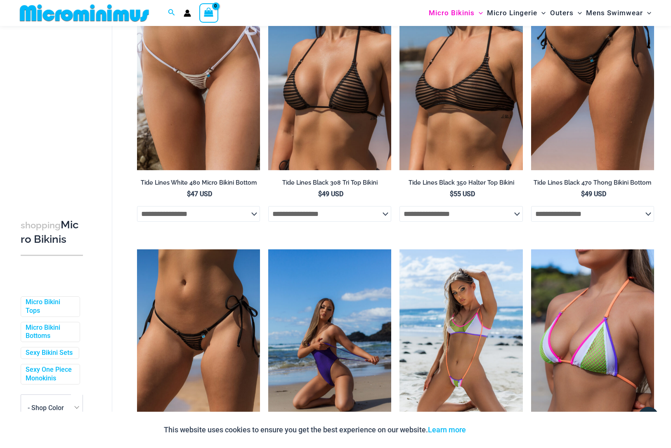
click at [360, 317] on img at bounding box center [329, 342] width 123 height 184
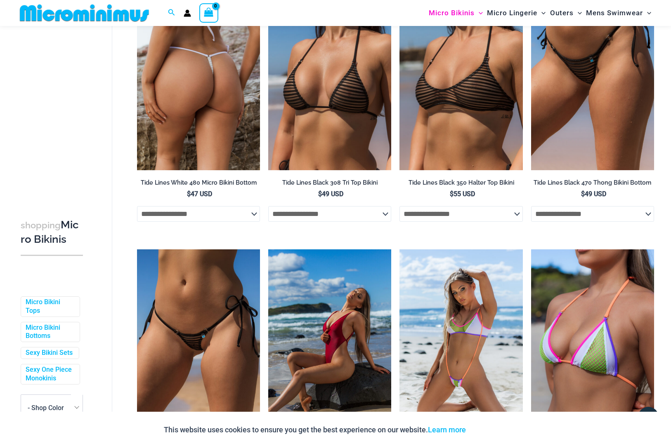
click at [181, 100] on img at bounding box center [198, 78] width 123 height 184
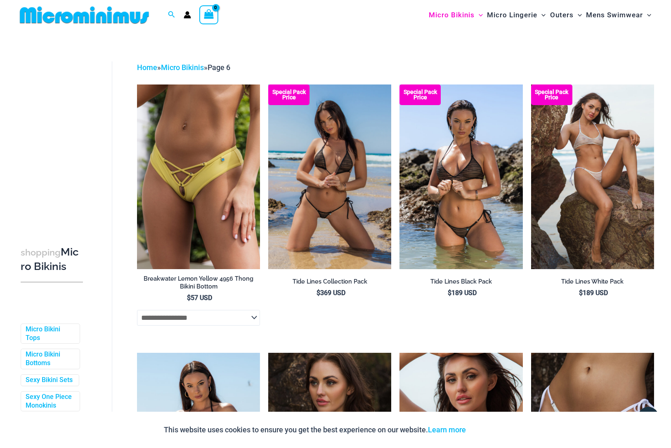
scroll to position [0, 0]
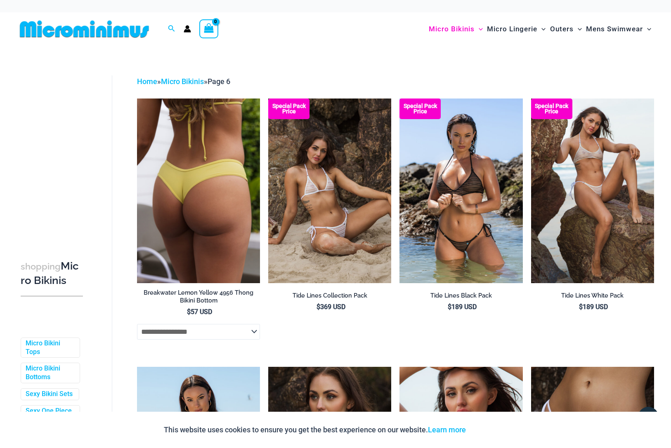
click at [227, 184] on img at bounding box center [198, 191] width 123 height 184
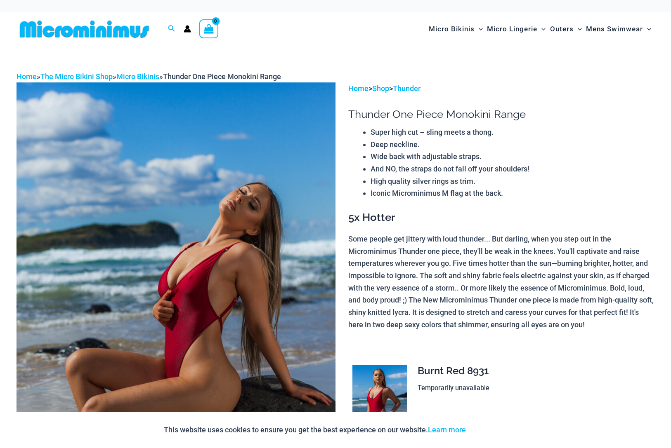
click at [250, 307] on img at bounding box center [176, 322] width 319 height 479
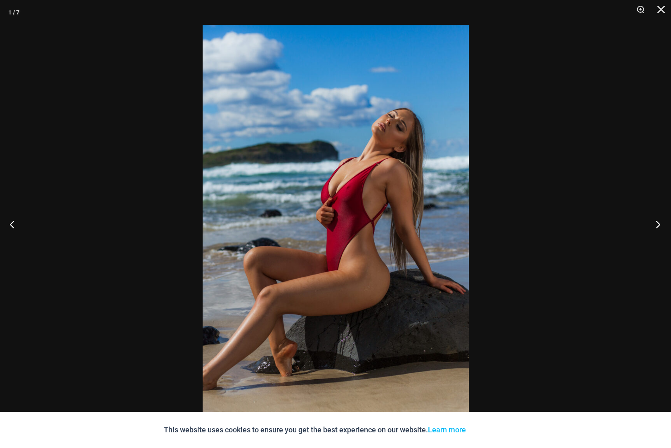
click at [658, 222] on button "Next" at bounding box center [655, 224] width 31 height 41
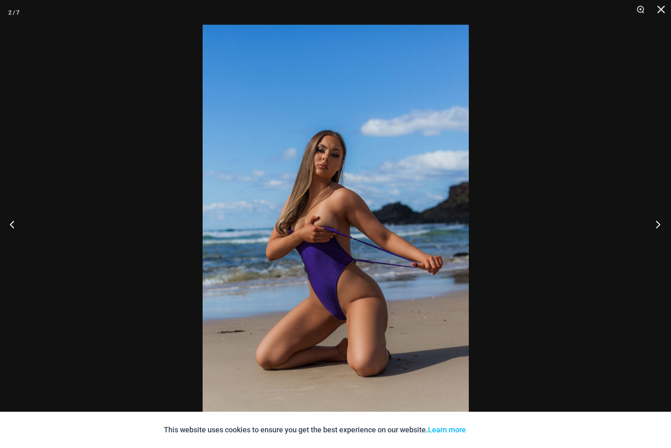
click at [657, 222] on button "Next" at bounding box center [655, 224] width 31 height 41
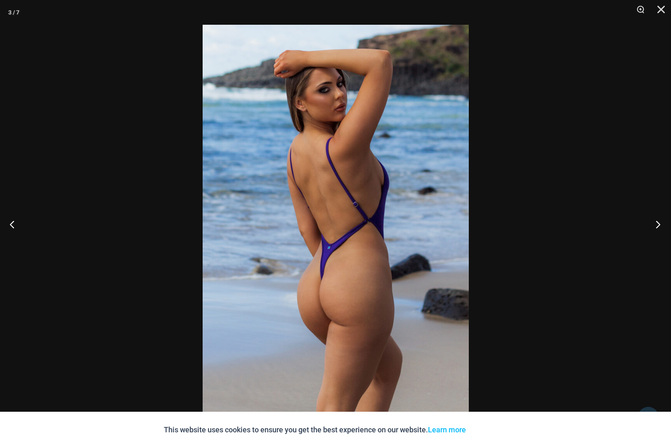
click at [657, 222] on button "Next" at bounding box center [655, 224] width 31 height 41
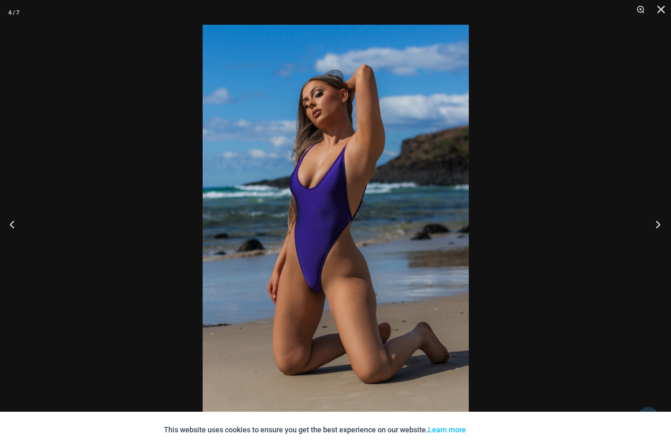
click at [657, 222] on button "Next" at bounding box center [655, 224] width 31 height 41
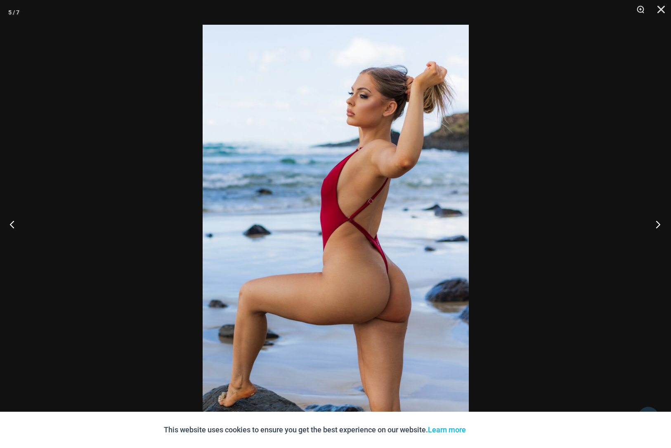
click at [657, 222] on button "Next" at bounding box center [655, 224] width 31 height 41
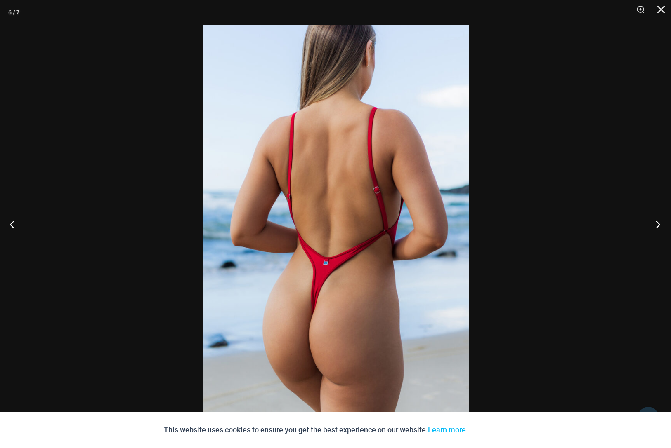
click at [657, 221] on button "Next" at bounding box center [655, 224] width 31 height 41
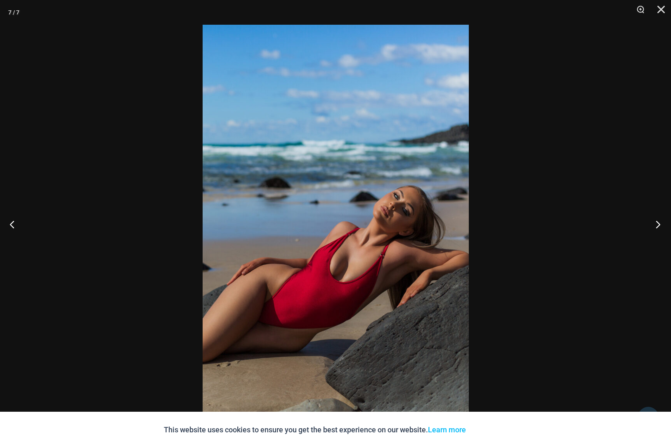
click at [657, 221] on button "Next" at bounding box center [655, 224] width 31 height 41
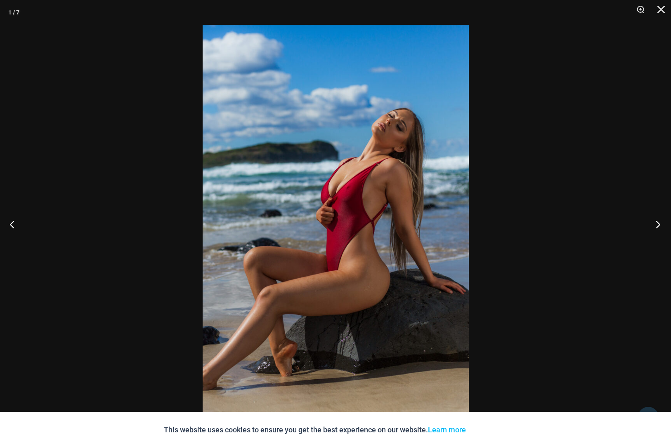
click at [657, 221] on button "Next" at bounding box center [655, 224] width 31 height 41
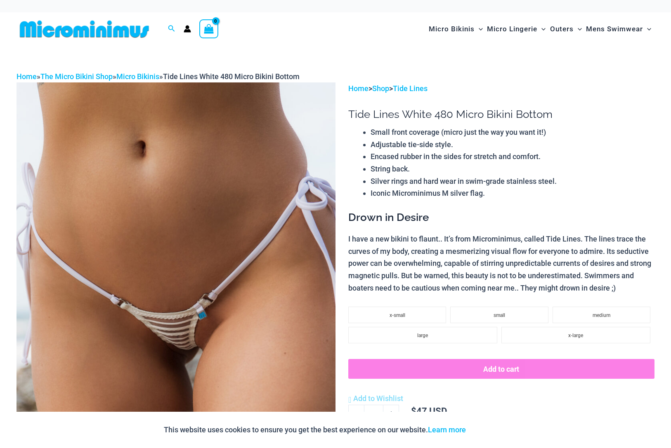
click at [286, 243] on img at bounding box center [176, 322] width 319 height 479
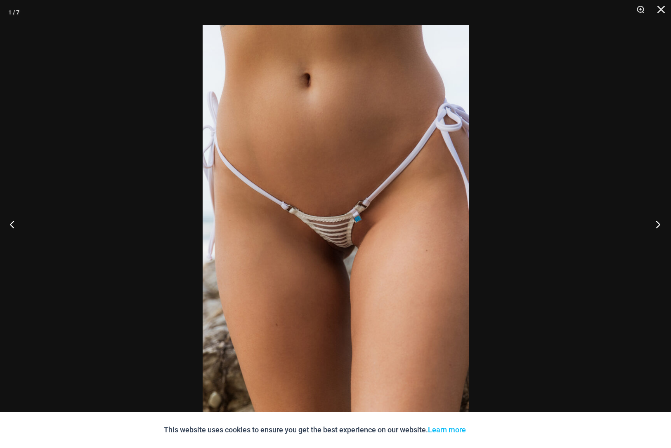
click at [657, 222] on button "Next" at bounding box center [655, 224] width 31 height 41
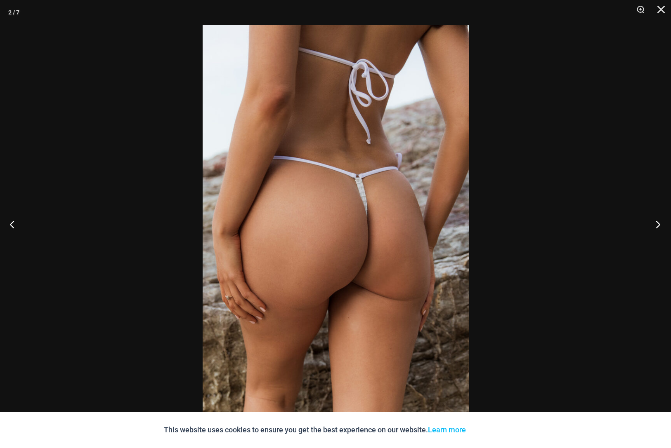
click at [657, 222] on button "Next" at bounding box center [655, 224] width 31 height 41
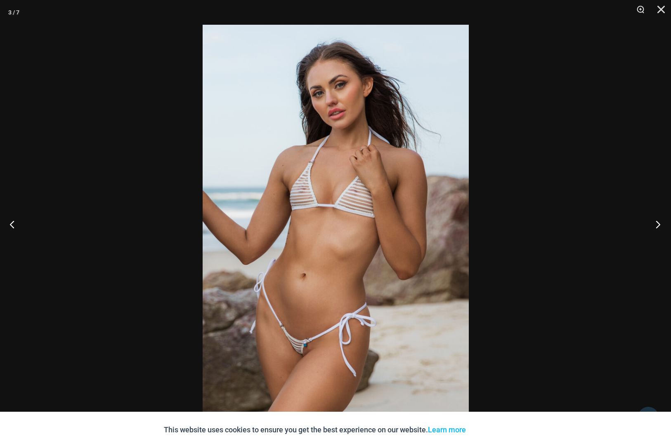
click at [656, 222] on button "Next" at bounding box center [655, 224] width 31 height 41
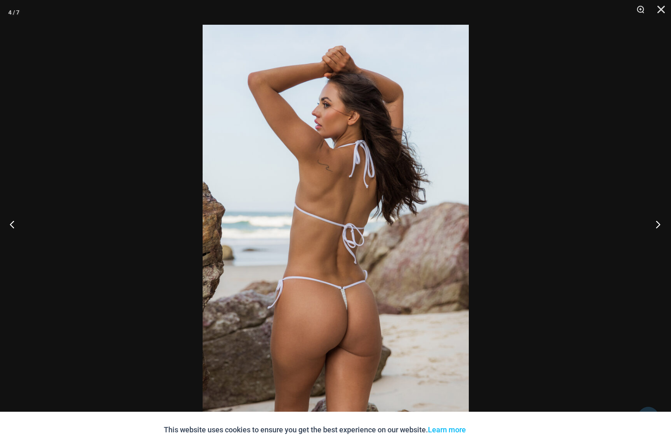
click at [656, 222] on button "Next" at bounding box center [655, 224] width 31 height 41
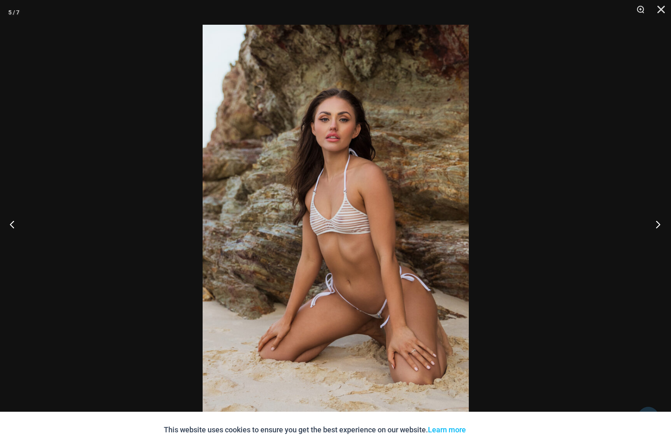
click at [655, 222] on button "Next" at bounding box center [655, 224] width 31 height 41
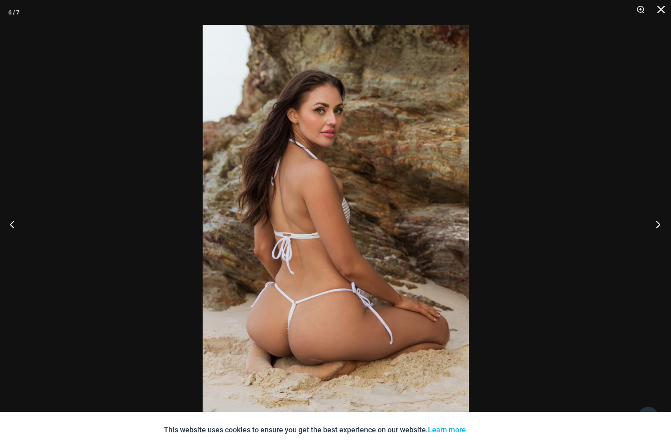
click at [655, 222] on button "Next" at bounding box center [655, 224] width 31 height 41
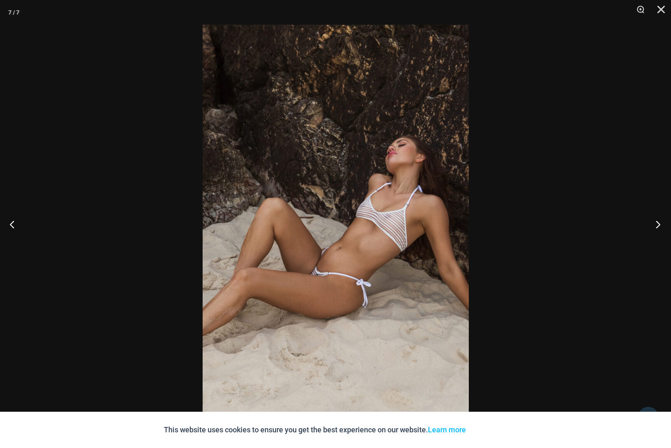
click at [655, 222] on button "Next" at bounding box center [655, 224] width 31 height 41
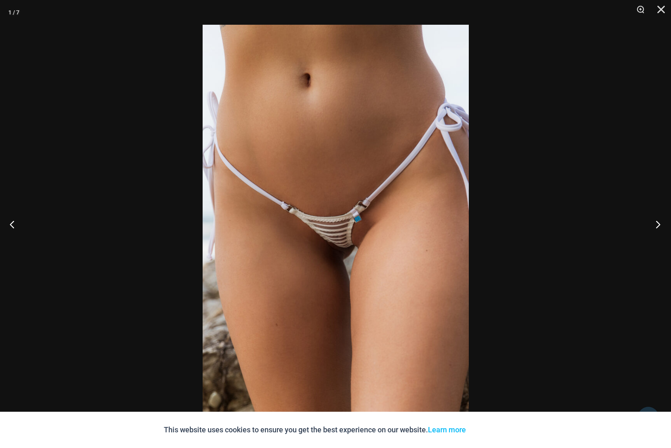
click at [654, 222] on button "Next" at bounding box center [655, 224] width 31 height 41
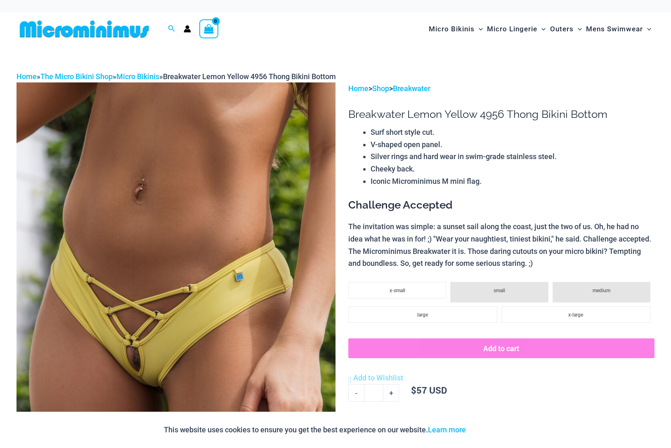
click at [233, 197] on img at bounding box center [176, 322] width 319 height 479
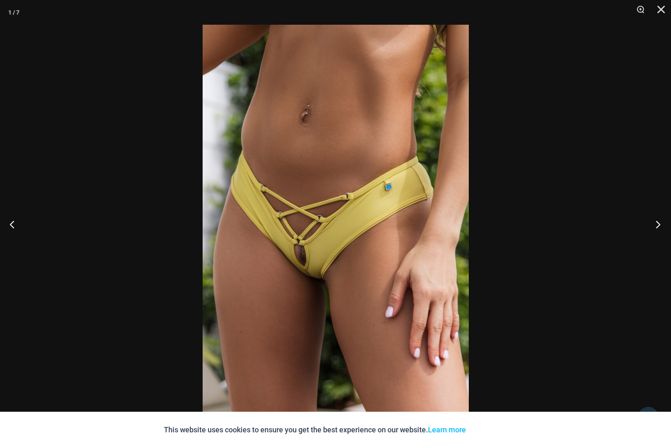
click at [660, 223] on button "Next" at bounding box center [655, 224] width 31 height 41
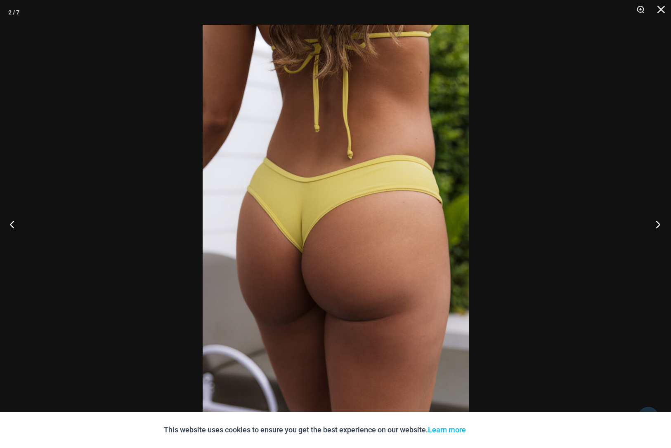
click at [660, 223] on button "Next" at bounding box center [655, 224] width 31 height 41
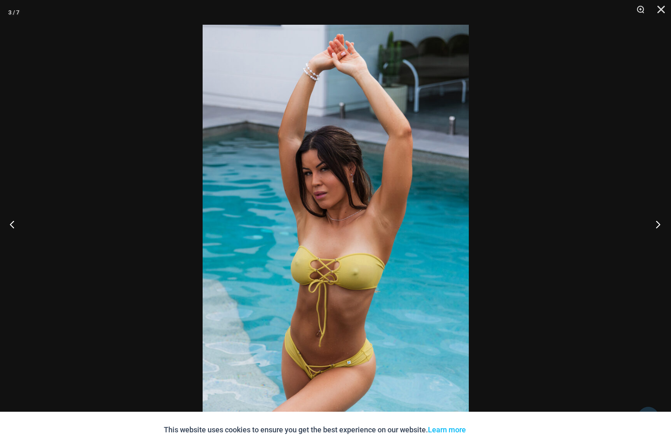
click at [660, 223] on button "Next" at bounding box center [655, 224] width 31 height 41
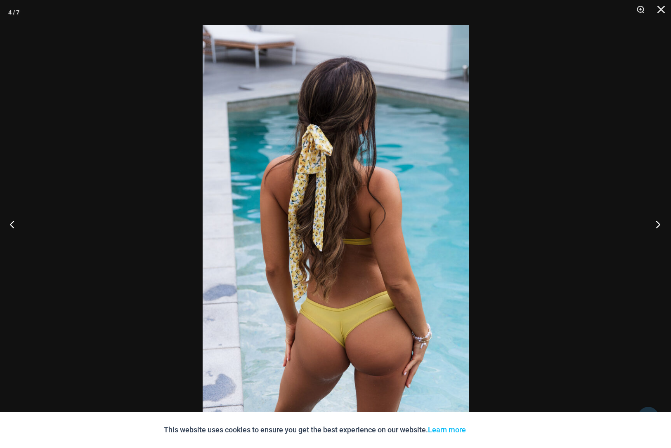
click at [660, 223] on button "Next" at bounding box center [655, 224] width 31 height 41
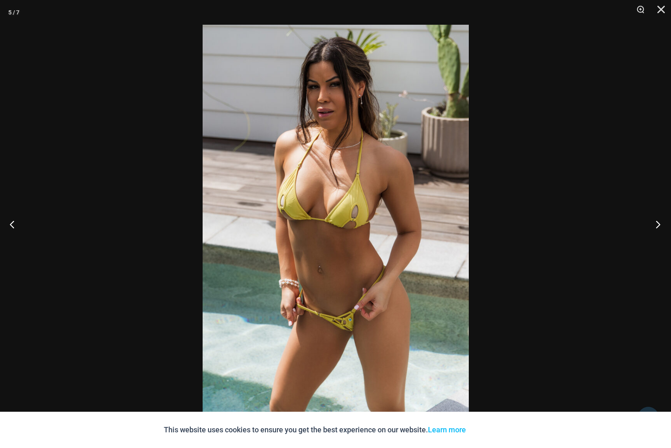
click at [660, 223] on button "Next" at bounding box center [655, 224] width 31 height 41
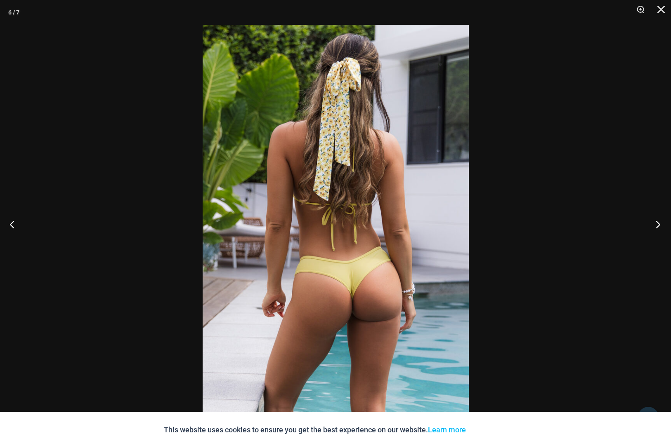
click at [660, 223] on button "Next" at bounding box center [655, 224] width 31 height 41
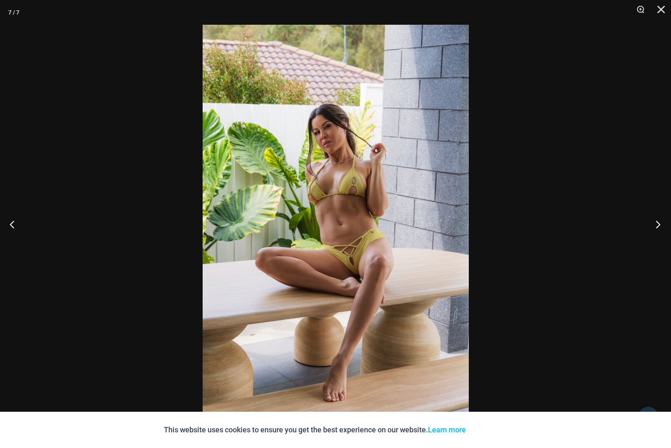
click at [660, 223] on button "Next" at bounding box center [655, 224] width 31 height 41
